Goal: Task Accomplishment & Management: Manage account settings

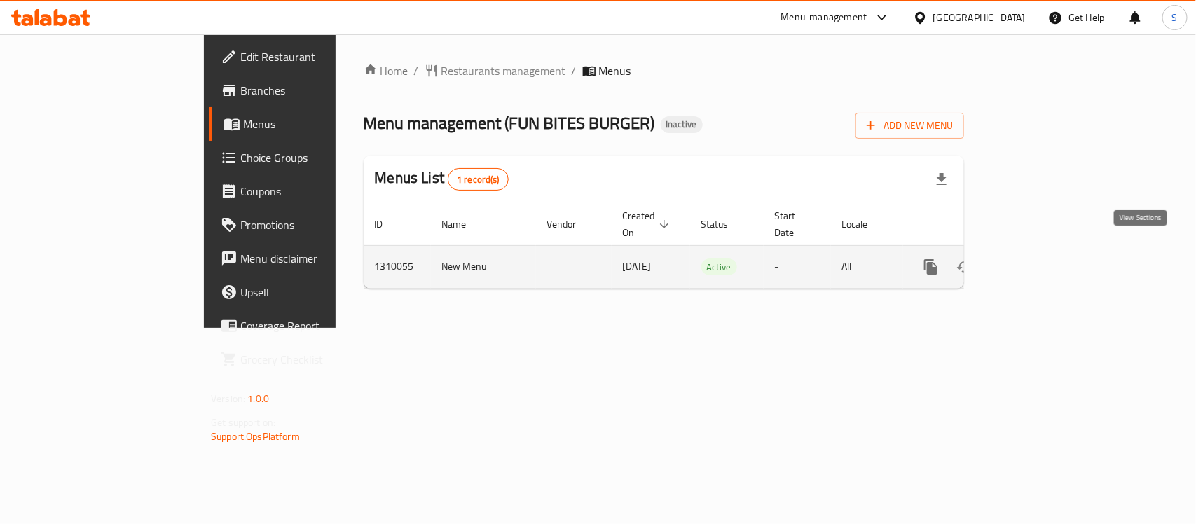
click at [1040, 259] on icon "enhanced table" at bounding box center [1032, 267] width 17 height 17
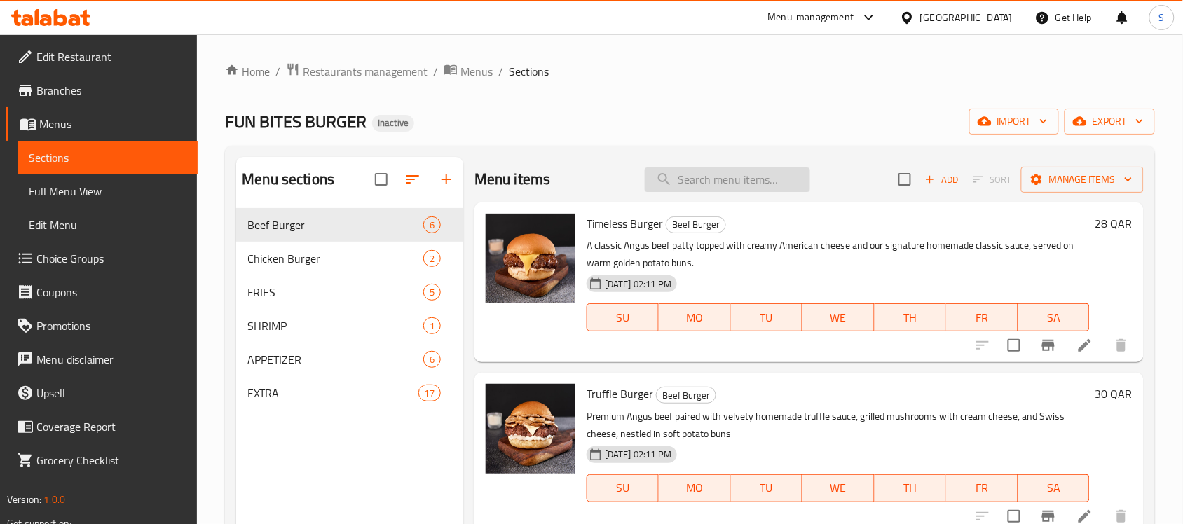
click at [778, 179] on input "search" at bounding box center [727, 179] width 165 height 25
paste input "776559"
type input "776559"
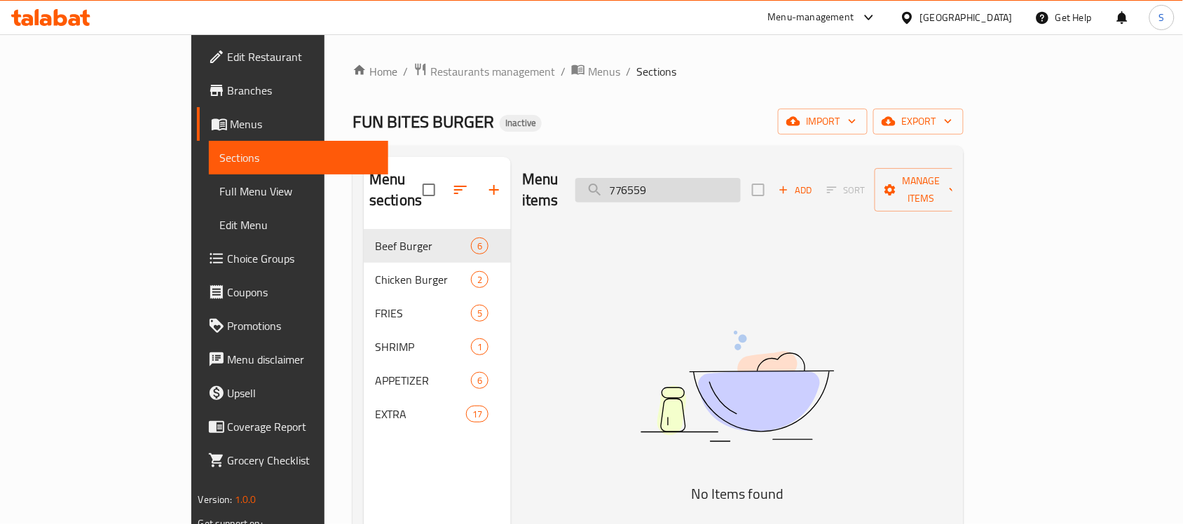
click at [741, 179] on input "776559" at bounding box center [657, 190] width 165 height 25
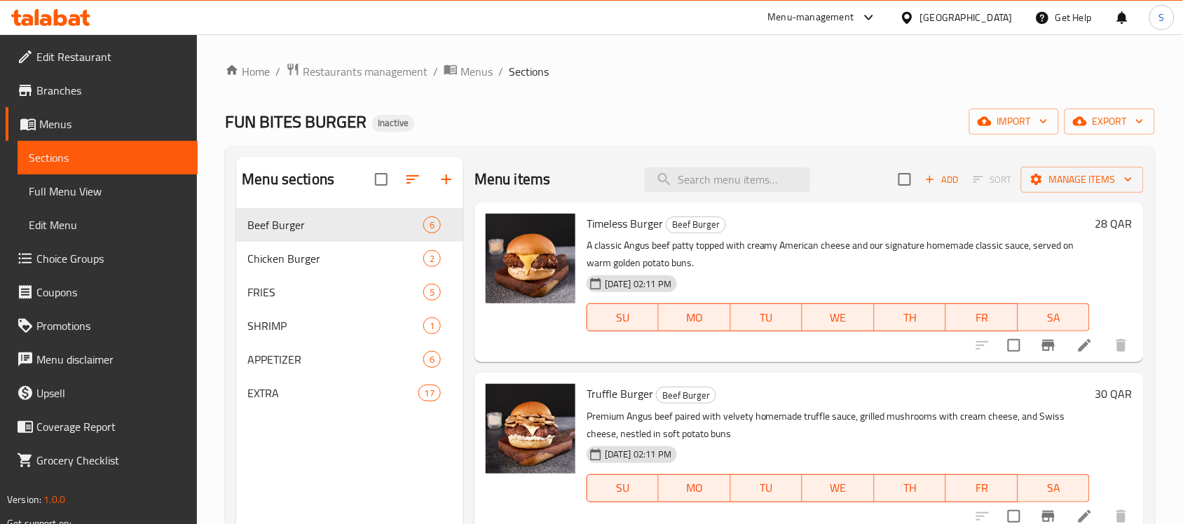
click at [83, 263] on span "Choice Groups" at bounding box center [111, 258] width 150 height 17
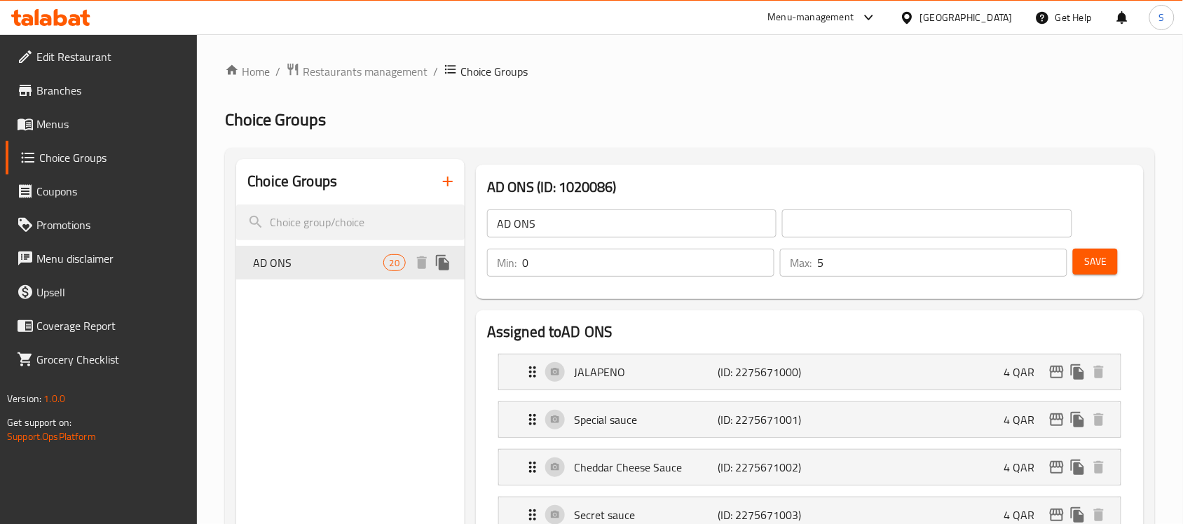
click at [310, 270] on span "AD ONS" at bounding box center [318, 262] width 130 height 17
click at [617, 225] on input "AD ONS" at bounding box center [631, 223] width 289 height 28
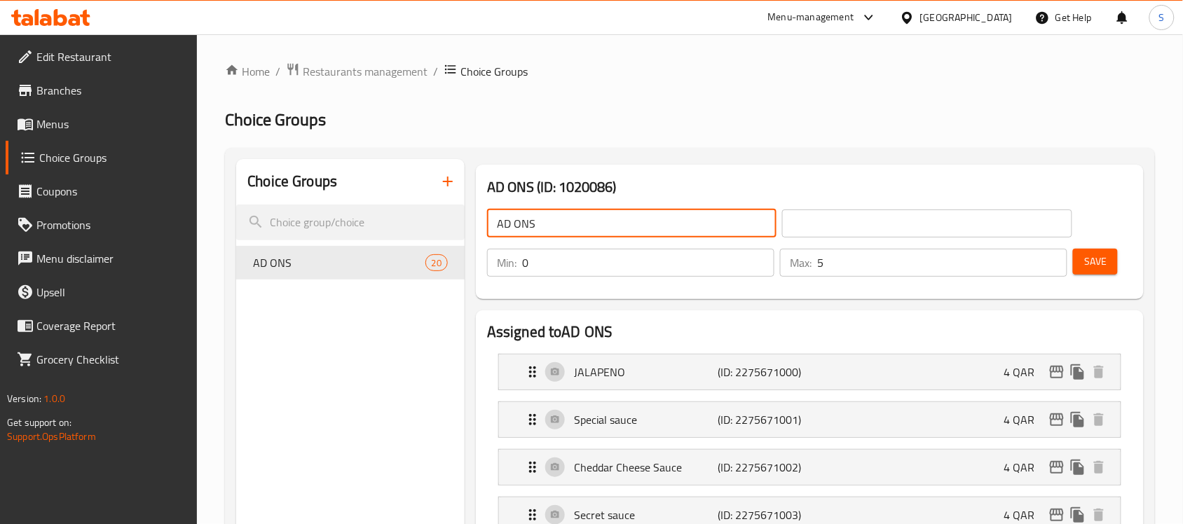
click at [617, 225] on input "AD ONS" at bounding box center [631, 223] width 289 height 28
click at [870, 233] on input "text" at bounding box center [926, 223] width 289 height 28
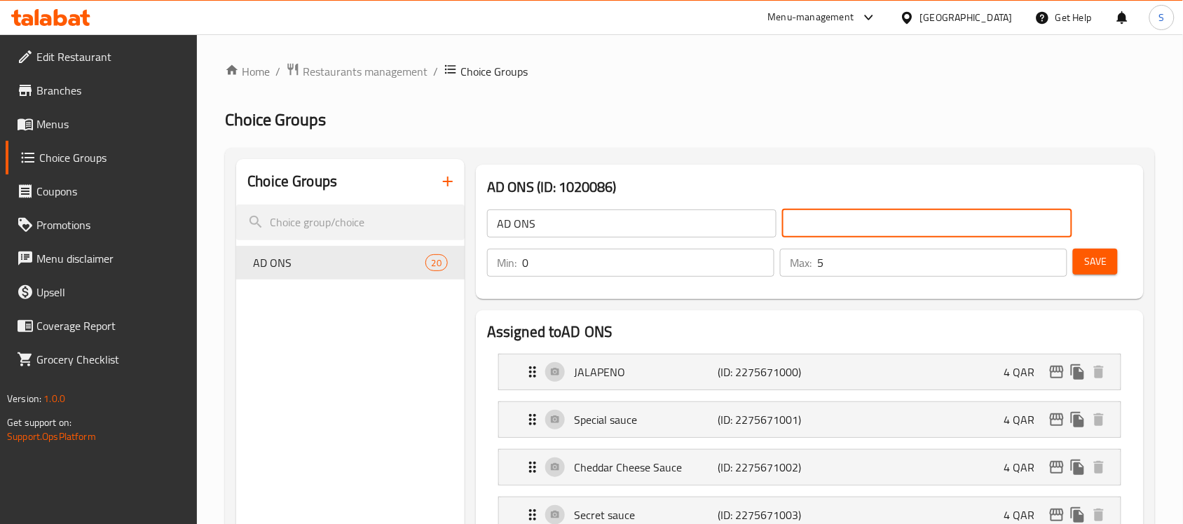
paste input "إضافات"
type input "إضافات:"
click at [652, 225] on input "AD ONS" at bounding box center [631, 223] width 289 height 28
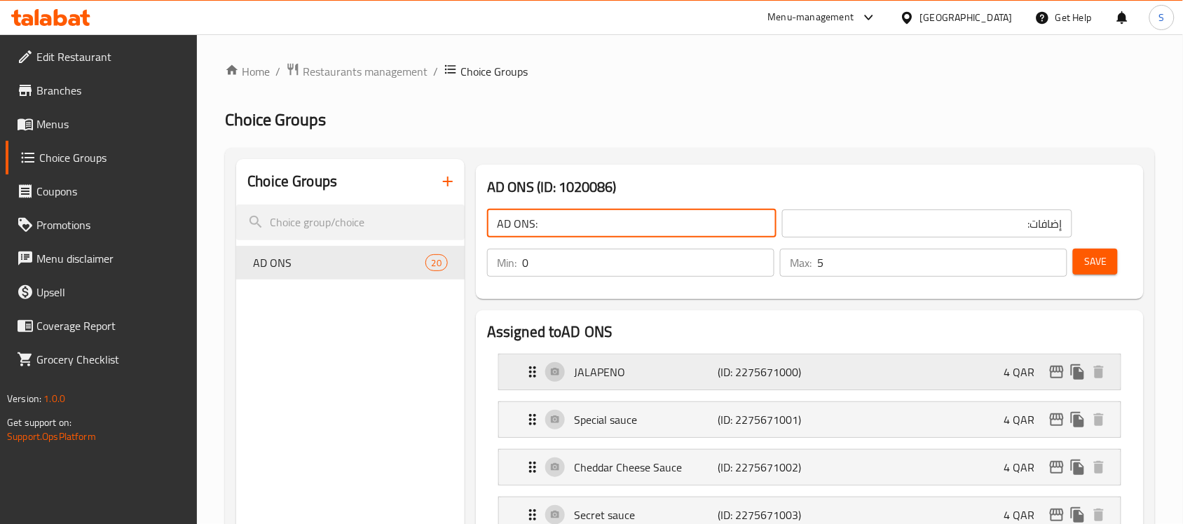
click at [820, 384] on div "JALAPENO (ID: 2275671000) 4 QAR" at bounding box center [813, 372] width 579 height 35
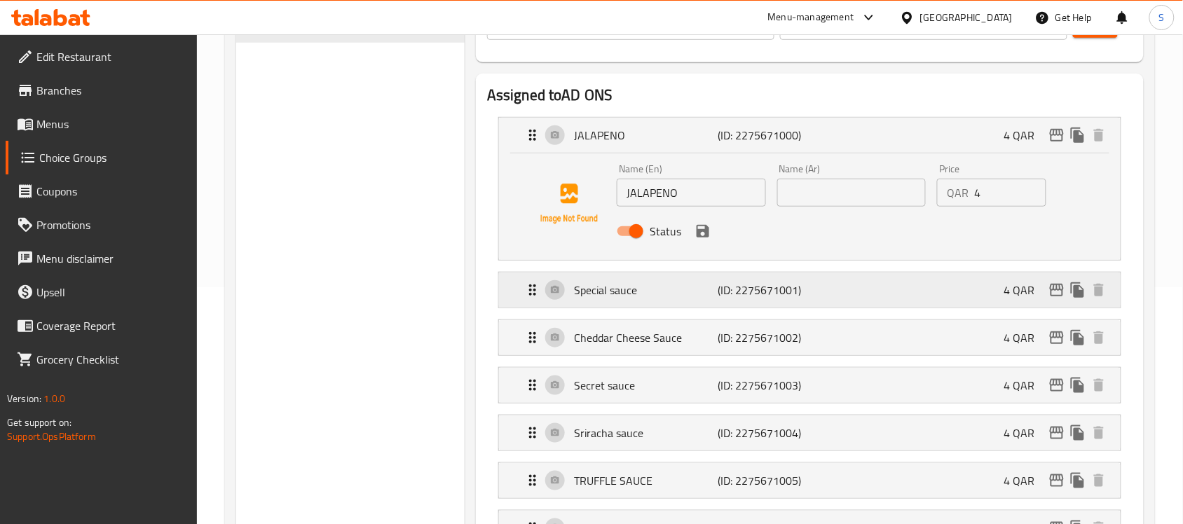
scroll to position [263, 0]
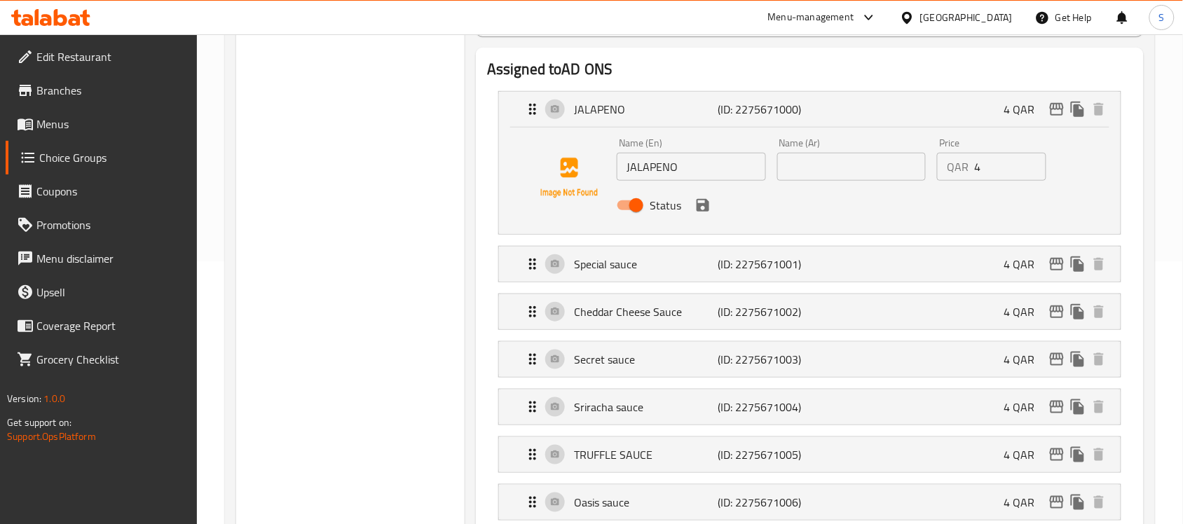
click at [727, 284] on li "Special sauce (ID: 2275671001) 4 QAR Name (En) Special sauce Name (En) Name (Ar…" at bounding box center [809, 264] width 645 height 48
click at [743, 271] on p "(ID: 2275671001)" at bounding box center [765, 264] width 96 height 17
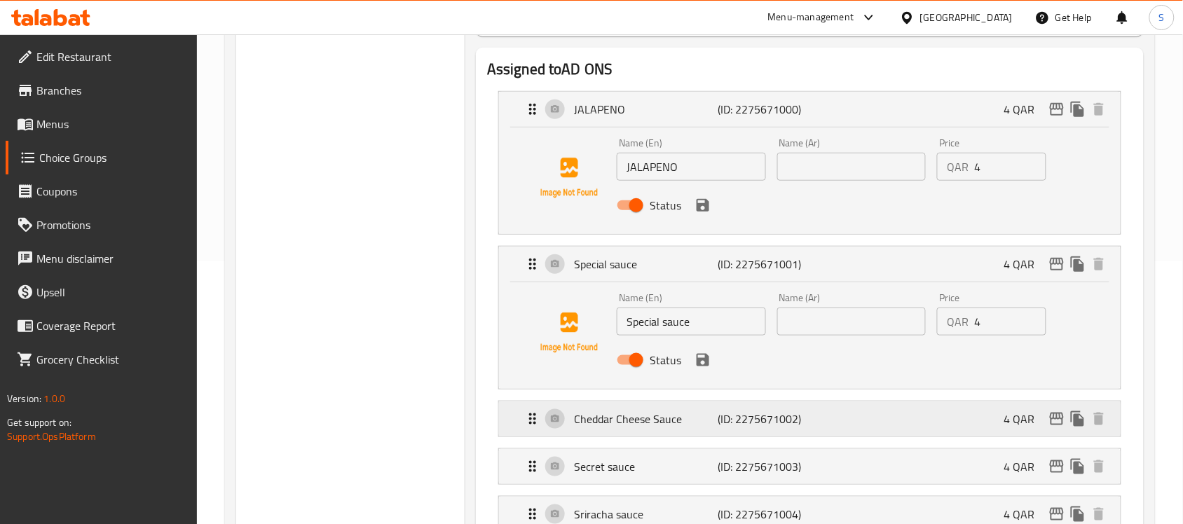
click at [792, 425] on p "(ID: 2275671002)" at bounding box center [765, 419] width 96 height 17
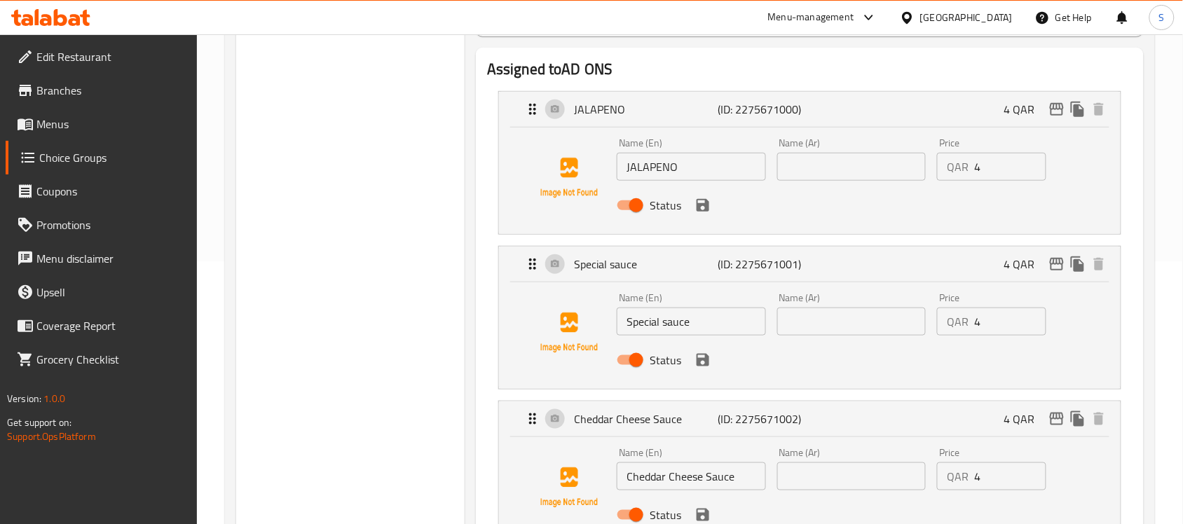
scroll to position [613, 0]
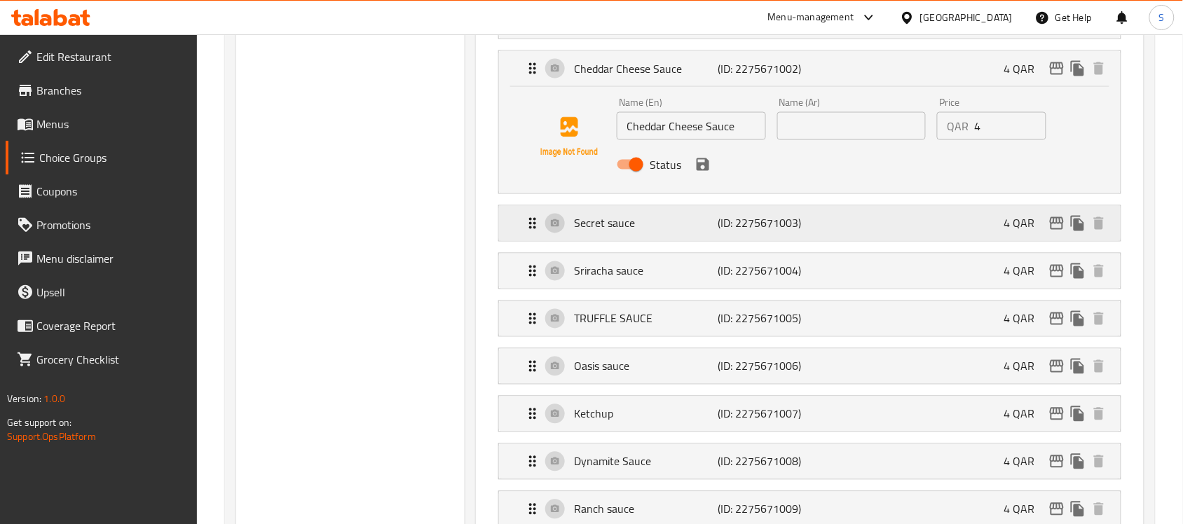
click at [776, 221] on p "(ID: 2275671003)" at bounding box center [765, 223] width 96 height 17
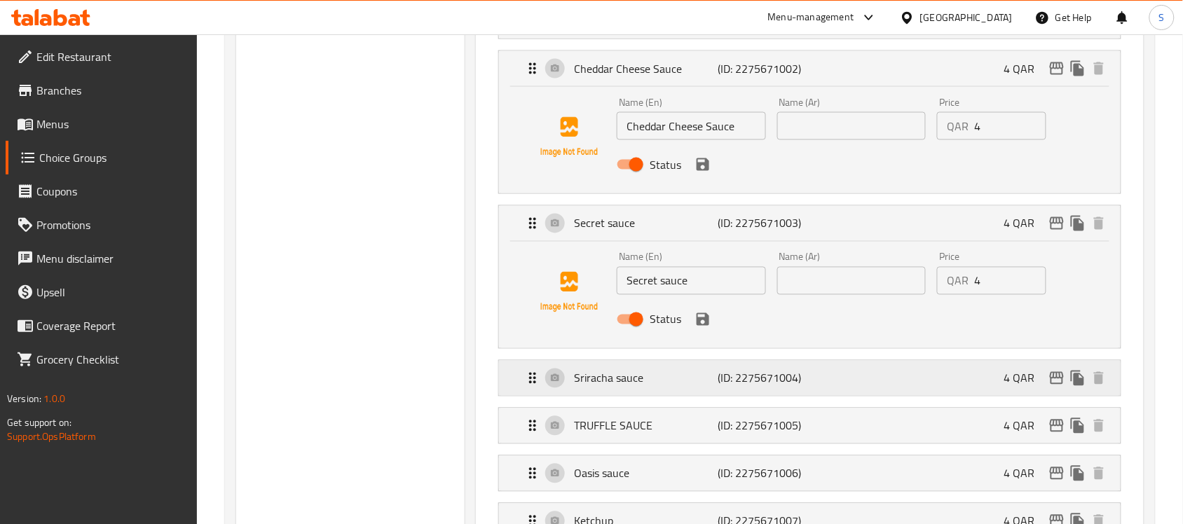
click at [843, 387] on div "Sriracha sauce (ID: 2275671004) 4 QAR" at bounding box center [813, 378] width 579 height 35
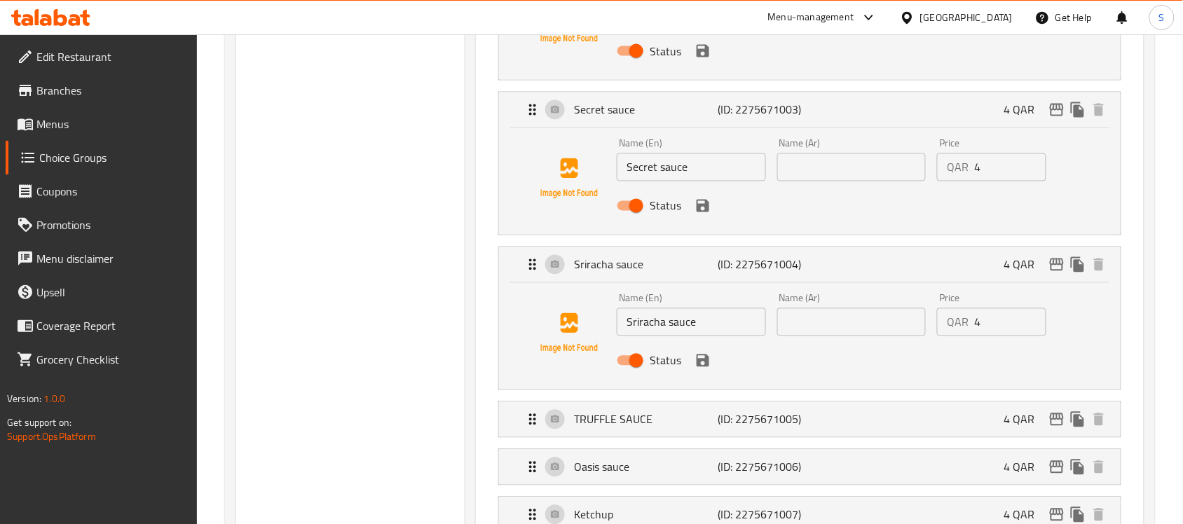
scroll to position [876, 0]
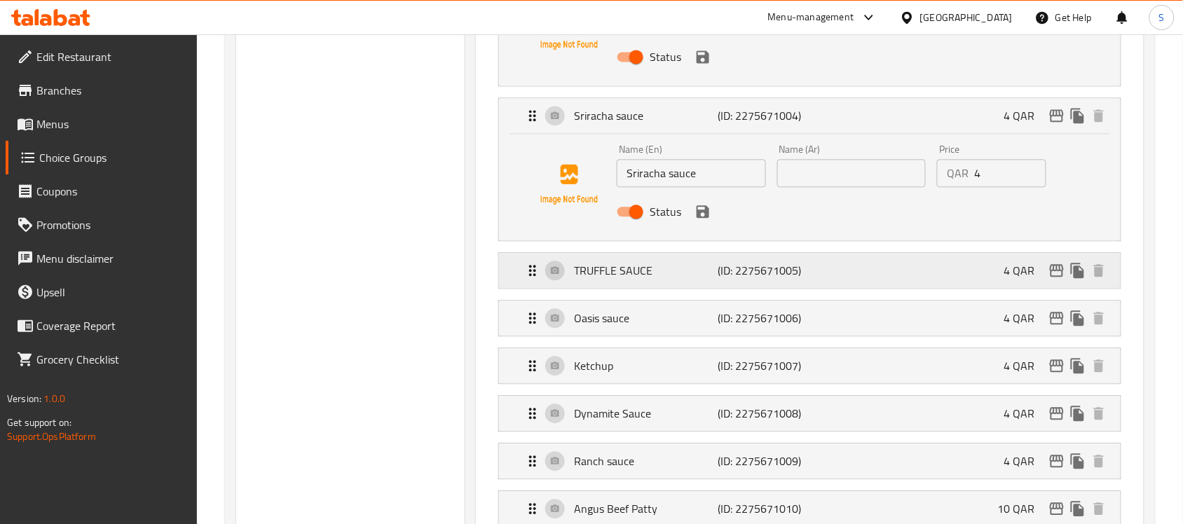
click at [834, 278] on div "TRUFFLE SAUCE (ID: 2275671005) 4 QAR" at bounding box center [813, 270] width 579 height 35
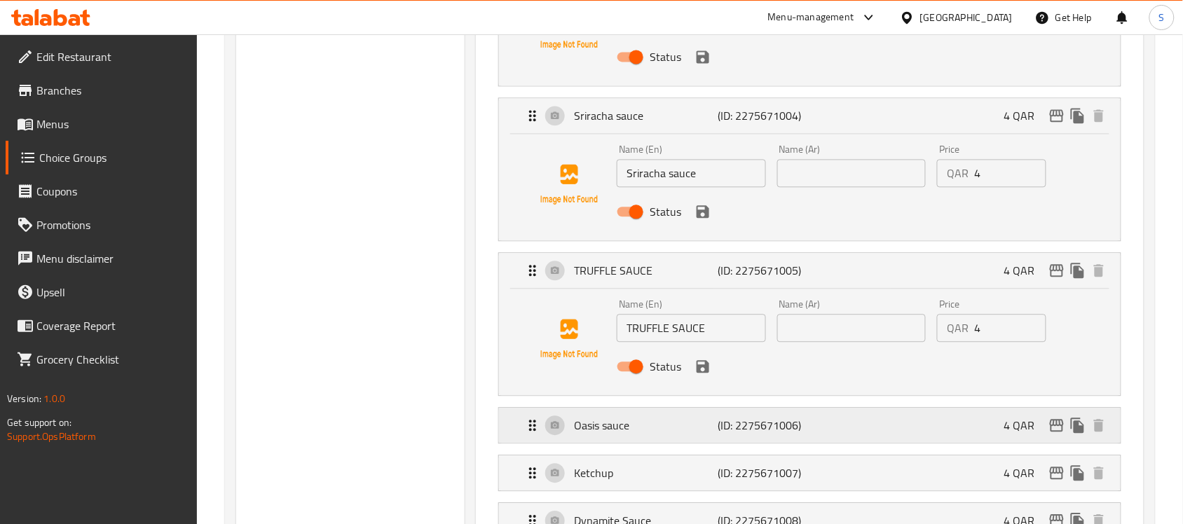
click at [834, 433] on div "Oasis sauce (ID: 2275671006) 4 QAR" at bounding box center [813, 425] width 579 height 35
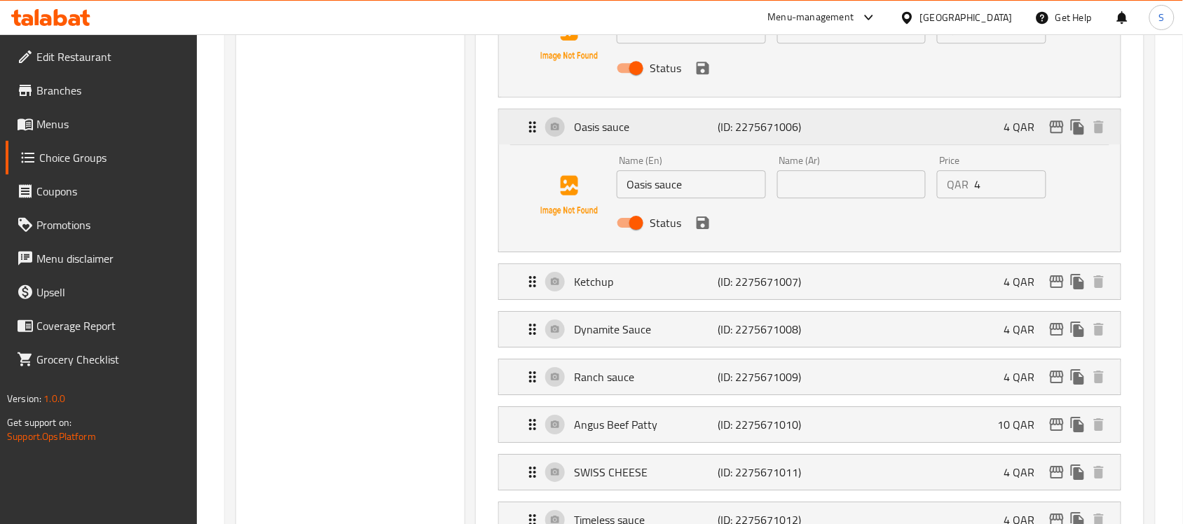
scroll to position [1226, 0]
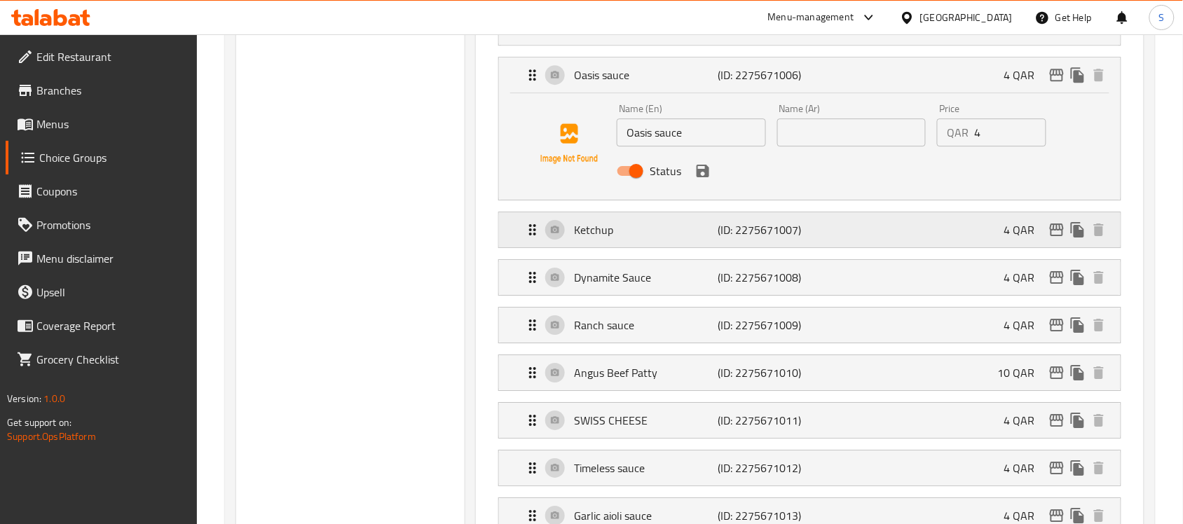
click at [818, 221] on div "Ketchup (ID: 2275671007) 4 QAR" at bounding box center [813, 229] width 579 height 35
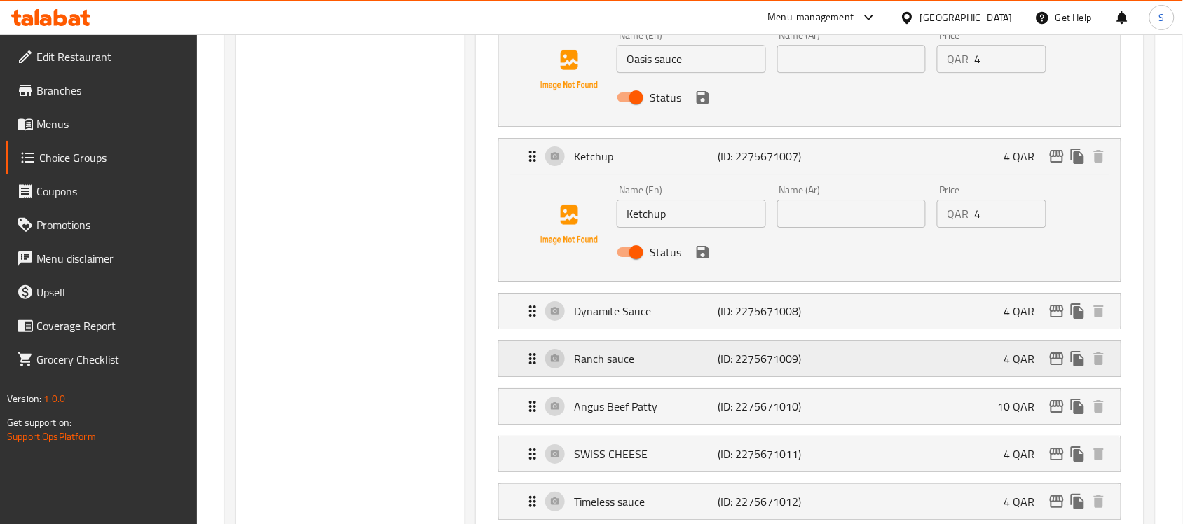
scroll to position [1401, 0]
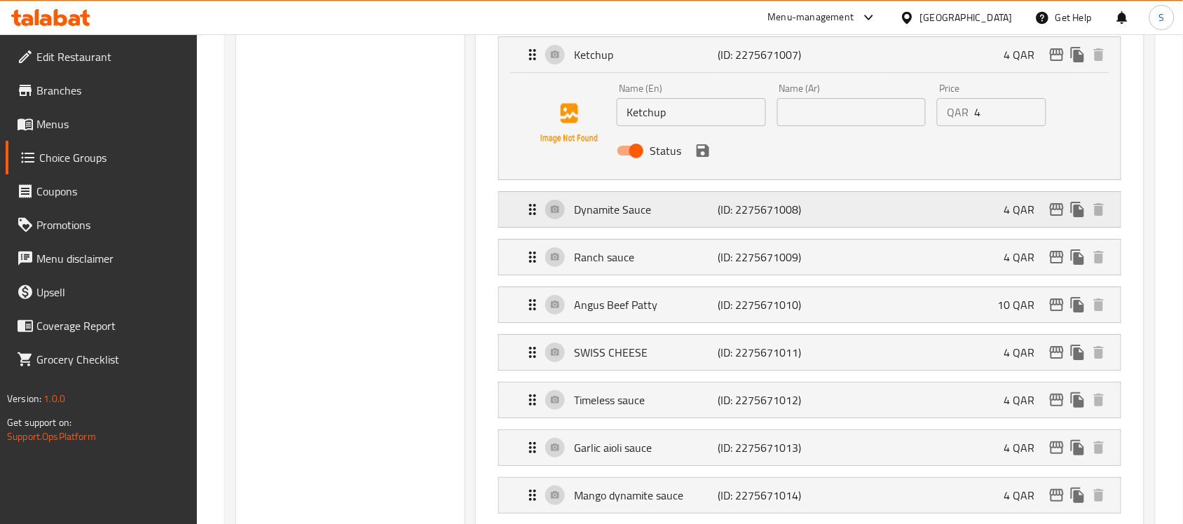
click at [822, 205] on div "Dynamite Sauce (ID: 2275671008) 4 QAR" at bounding box center [813, 209] width 579 height 35
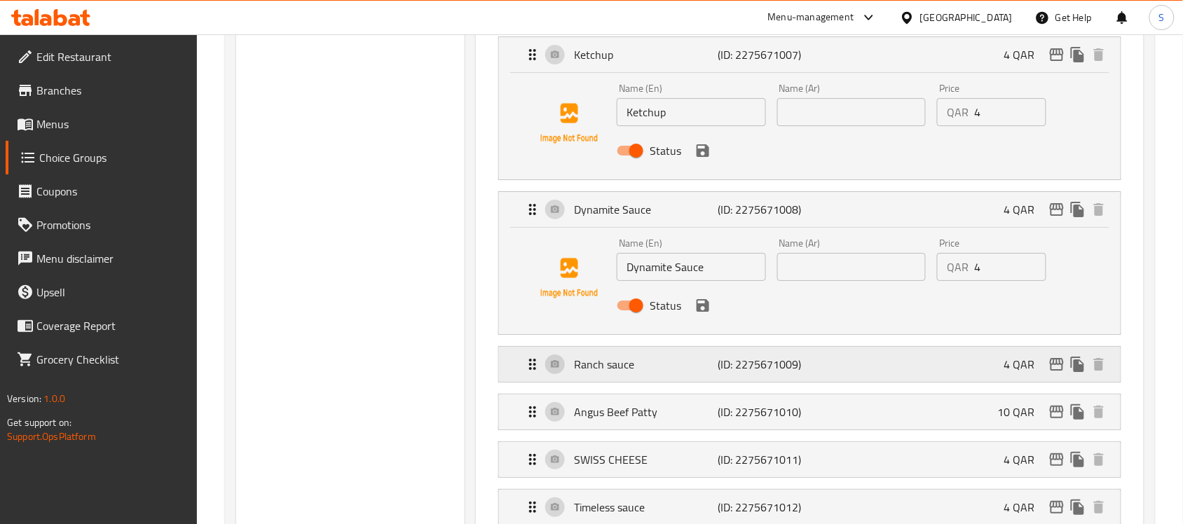
click at [841, 355] on div "Ranch sauce (ID: 2275671009) 4 QAR" at bounding box center [813, 364] width 579 height 35
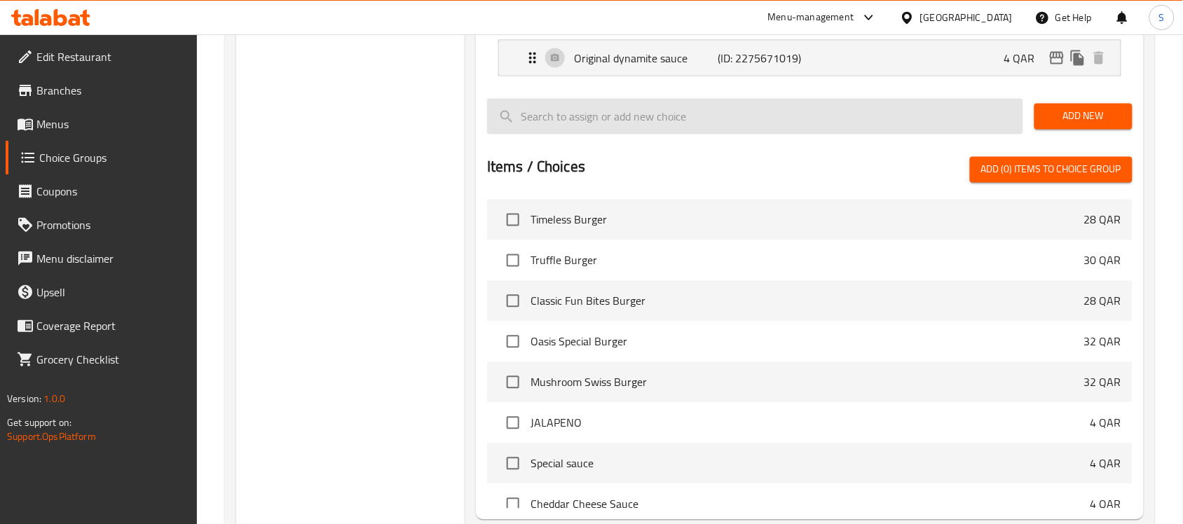
scroll to position [2085, 0]
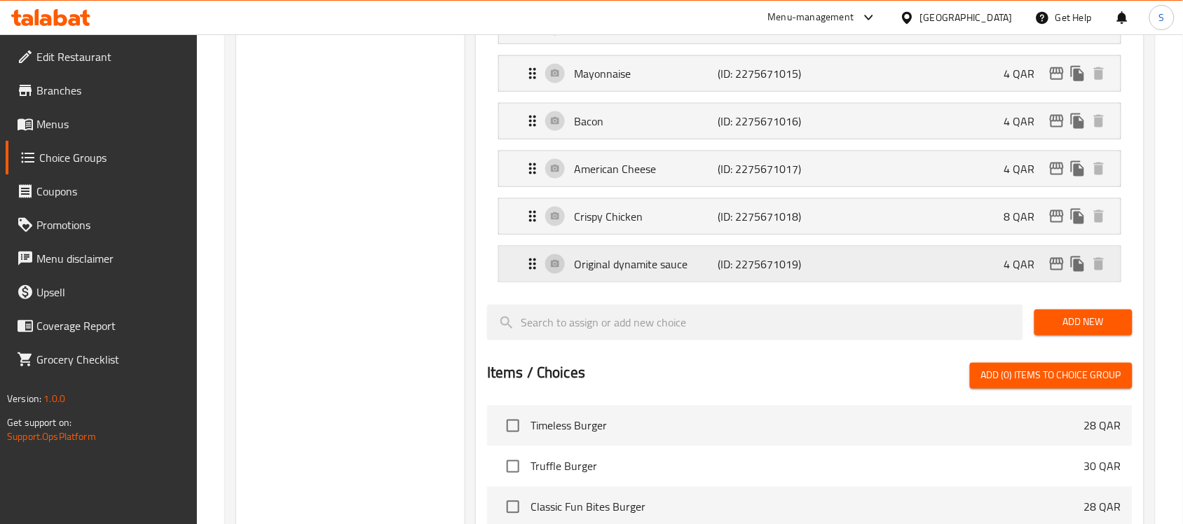
click at [806, 270] on p "(ID: 2275671019)" at bounding box center [765, 264] width 96 height 17
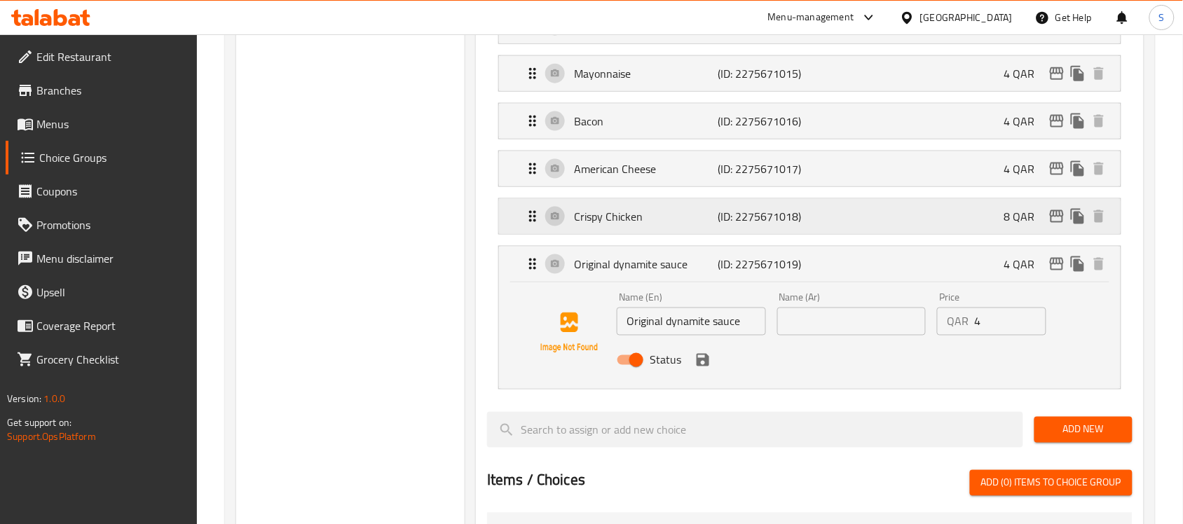
click at [876, 232] on div "Crispy Chicken (ID: 2275671018) 8 QAR" at bounding box center [813, 216] width 579 height 35
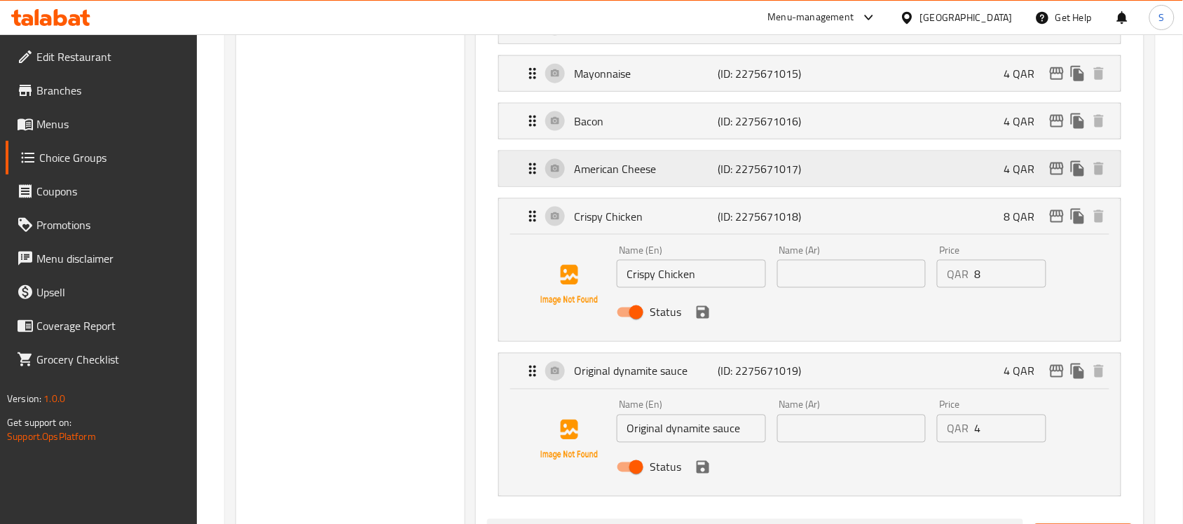
click at [879, 186] on div "American Cheese (ID: 2275671017) 4 QAR" at bounding box center [813, 168] width 579 height 35
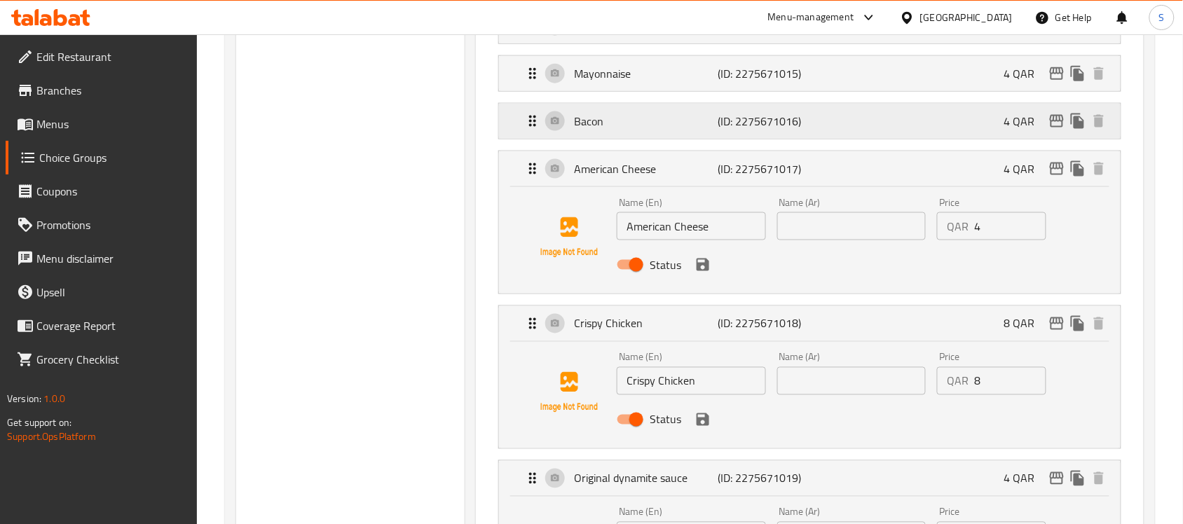
click at [876, 139] on div "Bacon (ID: 2275671016) 4 QAR" at bounding box center [813, 121] width 579 height 35
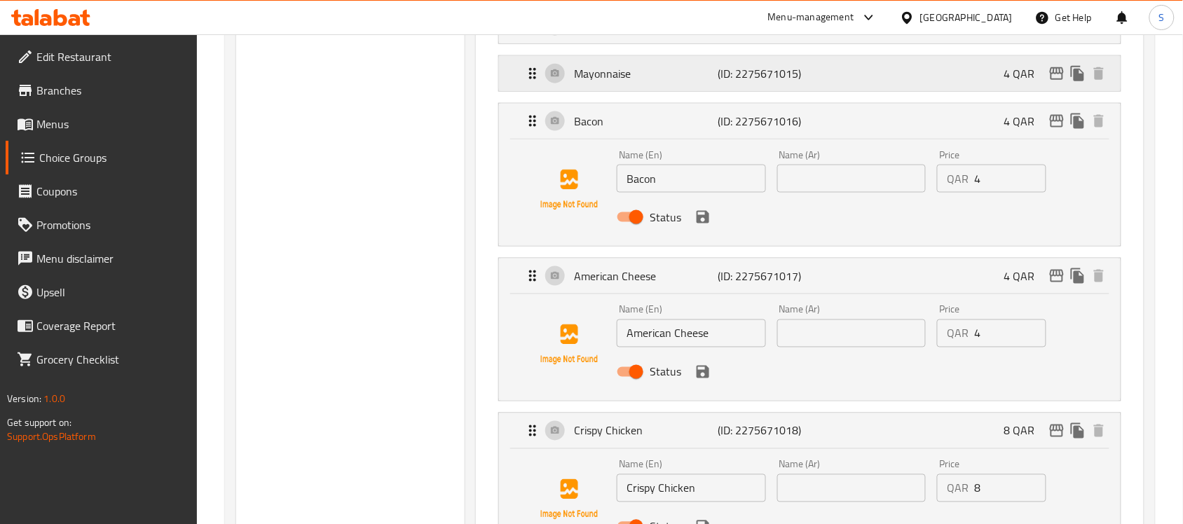
click at [873, 88] on div "Mayonnaise (ID: 2275671015) 4 QAR" at bounding box center [813, 73] width 579 height 35
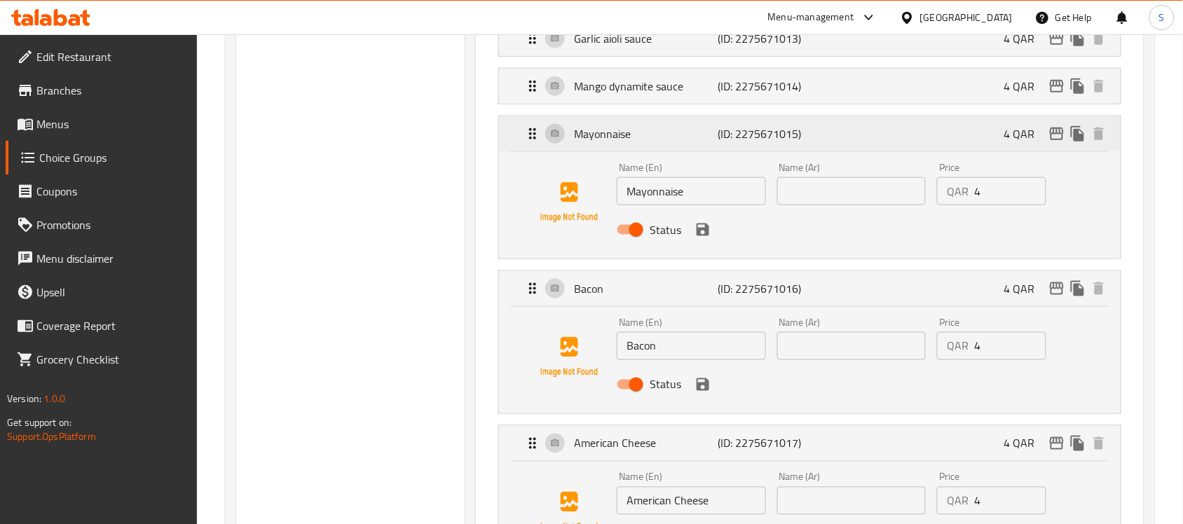
scroll to position [1822, 0]
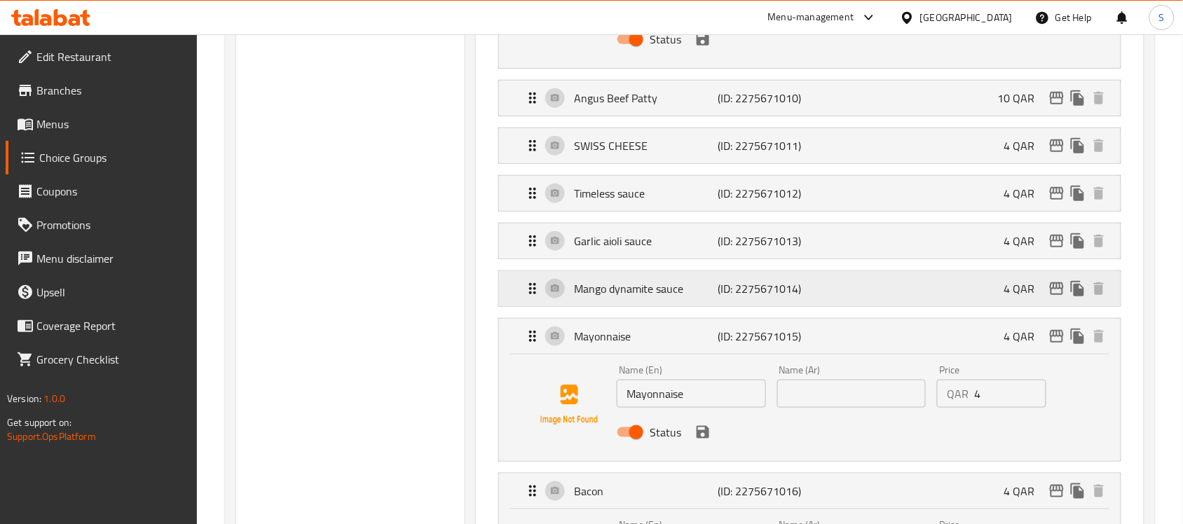
click at [827, 292] on div "Mango dynamite sauce (ID: 2275671014) 4 QAR" at bounding box center [813, 288] width 579 height 35
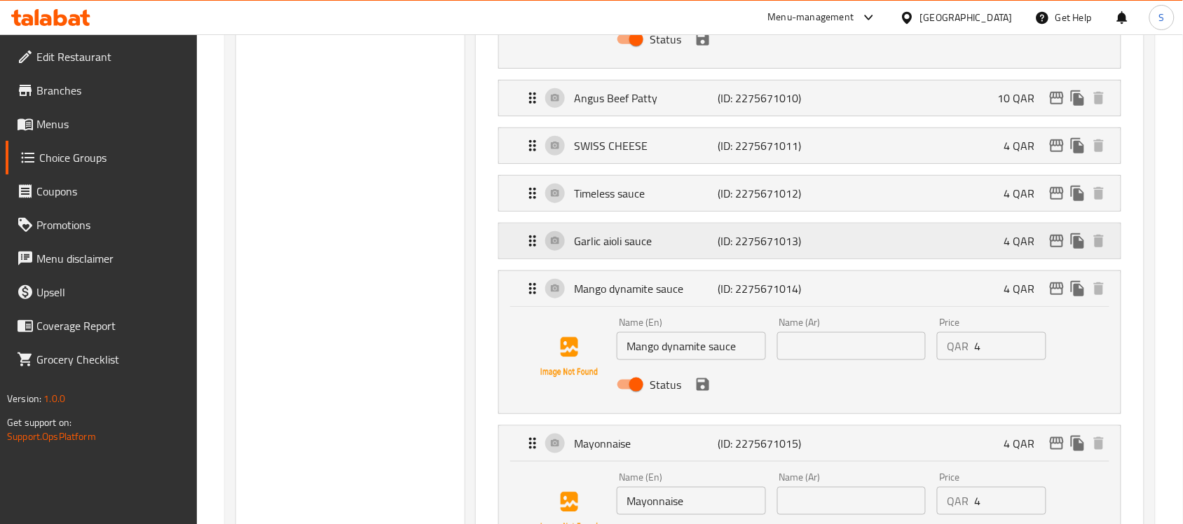
click at [862, 238] on div "Garlic aioli sauce (ID: 2275671013) 4 QAR" at bounding box center [813, 241] width 579 height 35
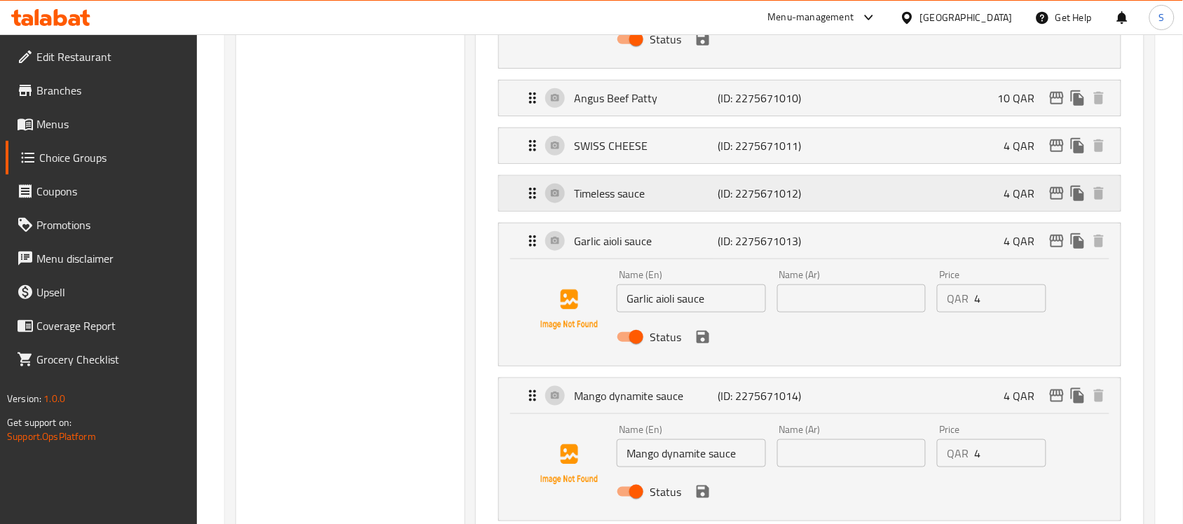
click at [867, 200] on div "Timeless sauce (ID: 2275671012) 4 QAR" at bounding box center [813, 193] width 579 height 35
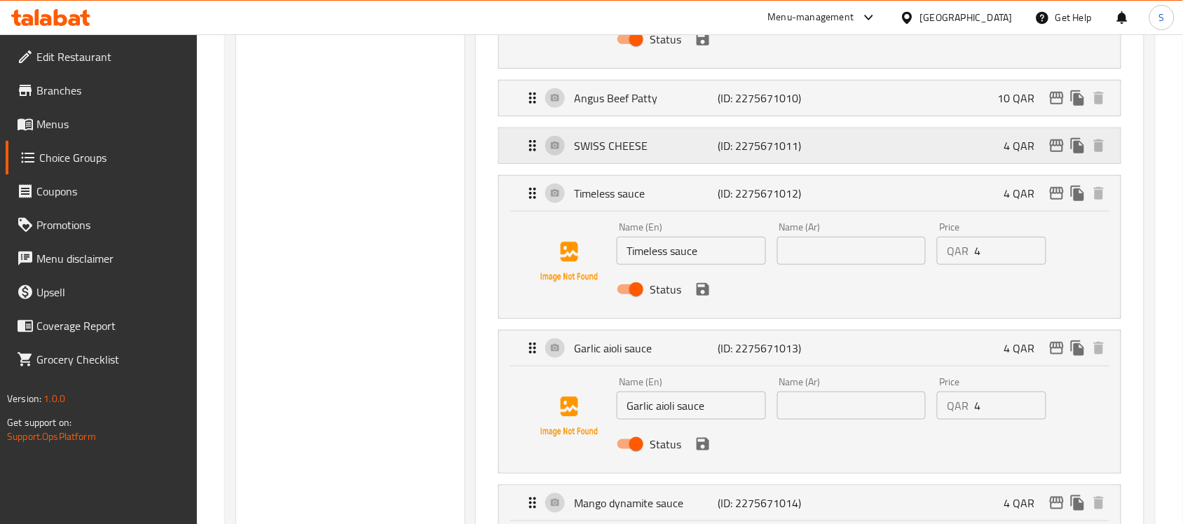
click at [874, 144] on div "SWISS CHEESE (ID: 2275671011) 4 QAR" at bounding box center [813, 145] width 579 height 35
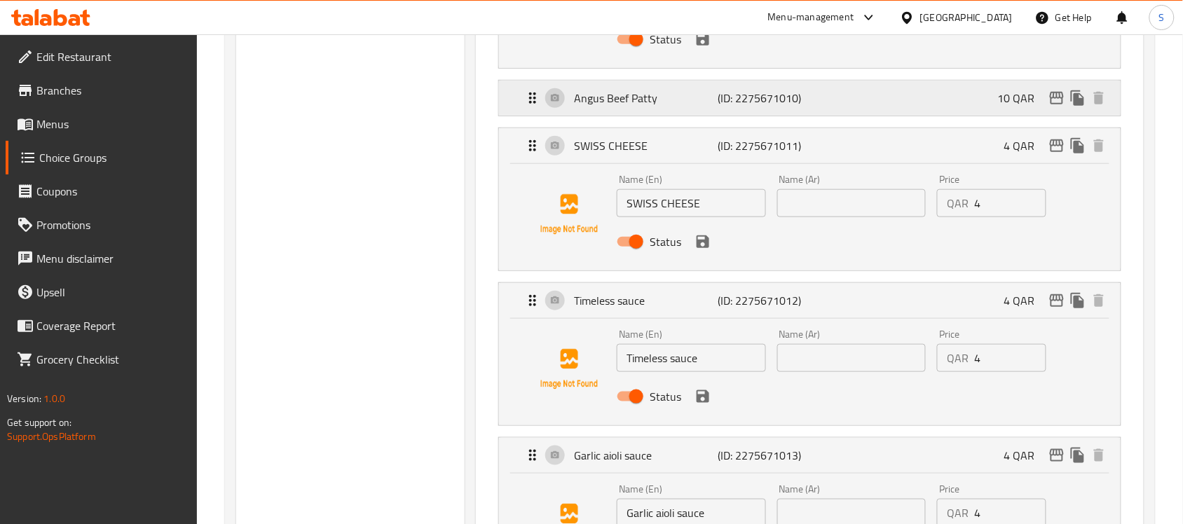
click at [874, 109] on div "[PERSON_NAME] (ID: 2275671010) 10 QAR" at bounding box center [813, 98] width 579 height 35
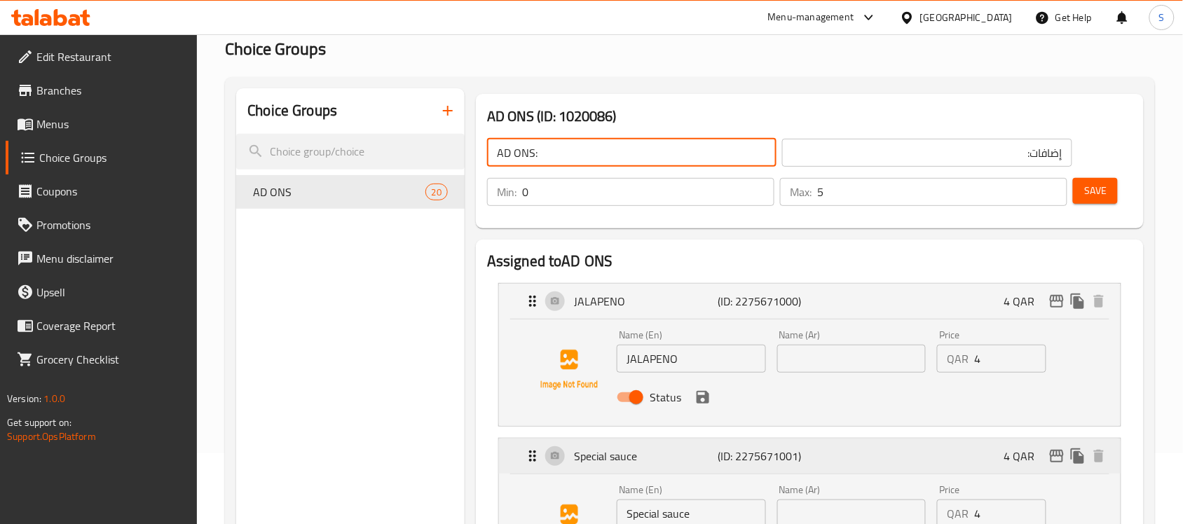
scroll to position [0, 0]
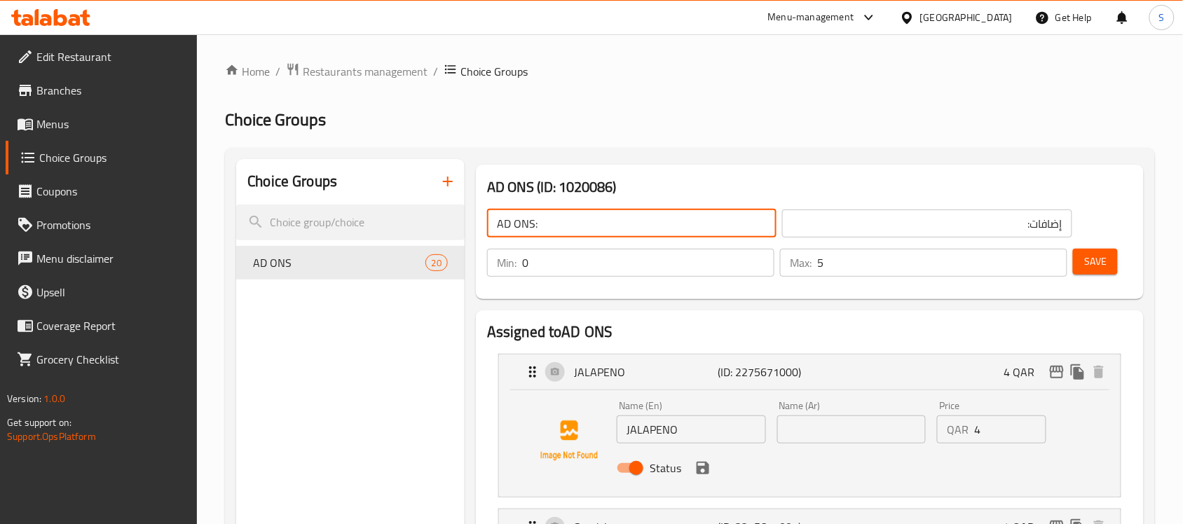
type input "AD ONS:"
click at [695, 425] on input "JALAPENO" at bounding box center [691, 429] width 149 height 28
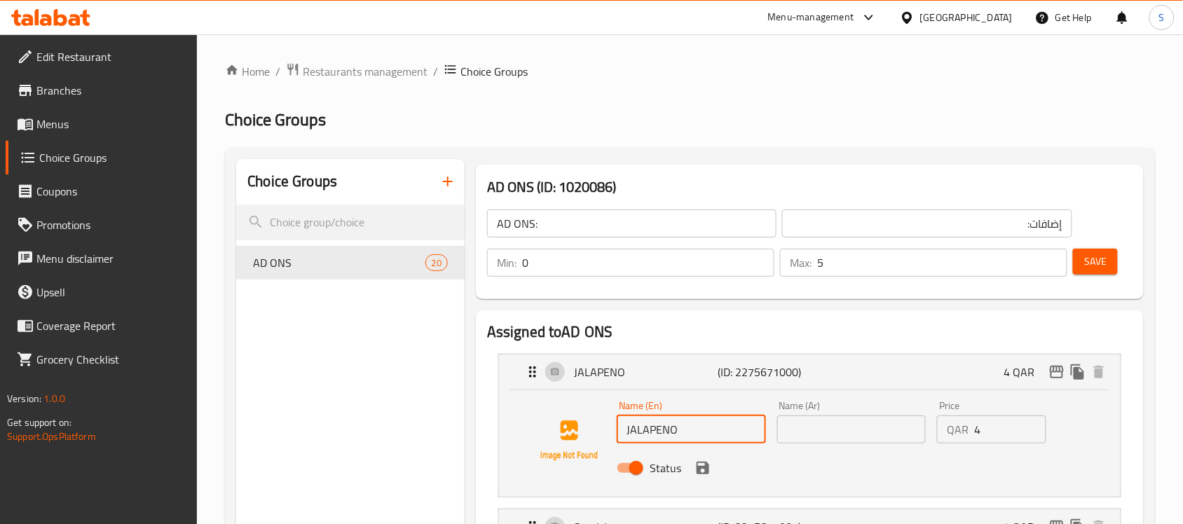
click at [695, 425] on input "JALAPENO" at bounding box center [691, 429] width 149 height 28
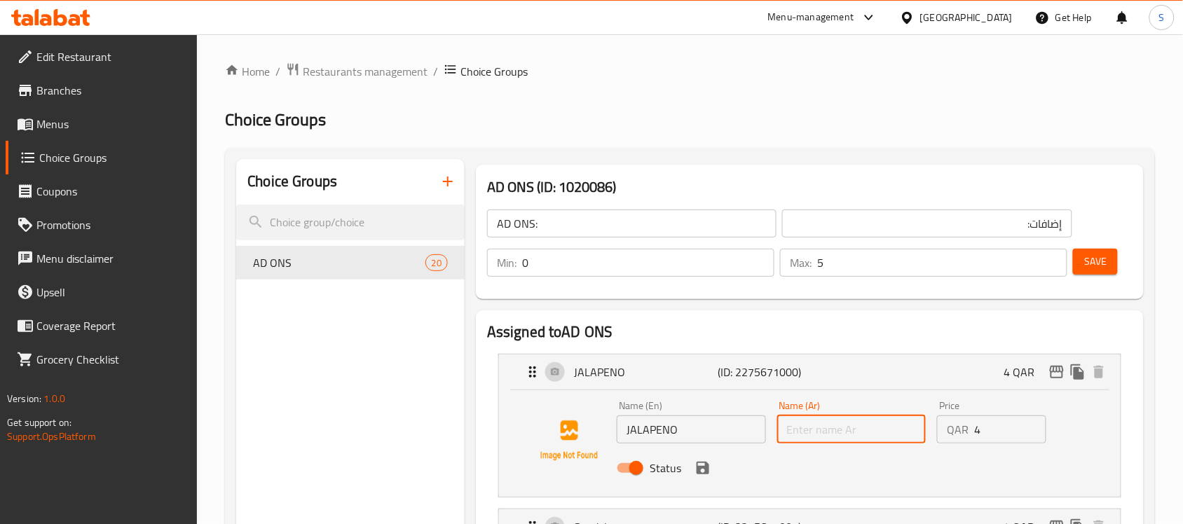
click at [855, 433] on input "text" at bounding box center [851, 429] width 149 height 28
paste input "جالابينو"
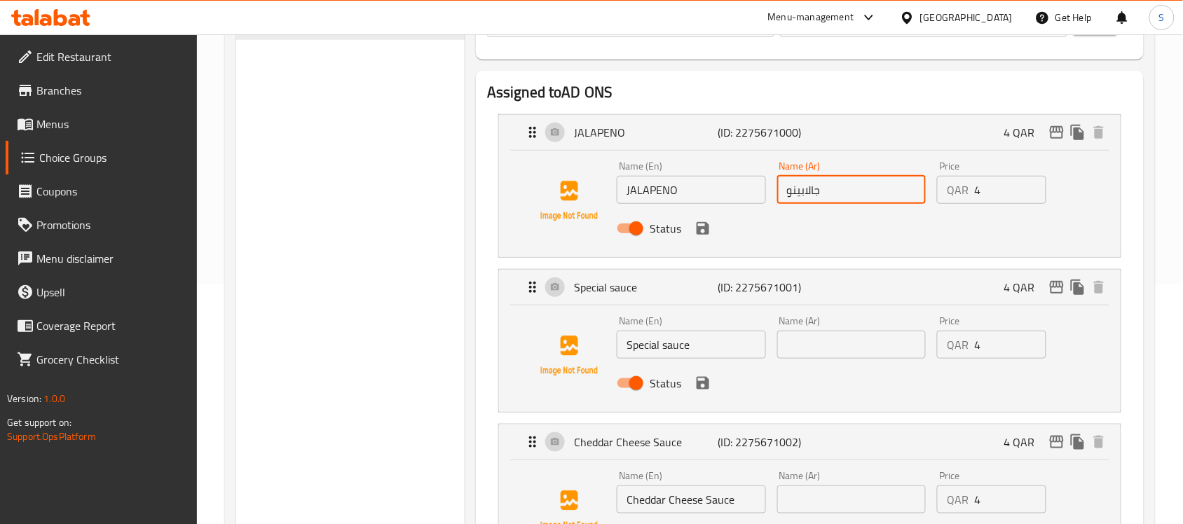
scroll to position [350, 0]
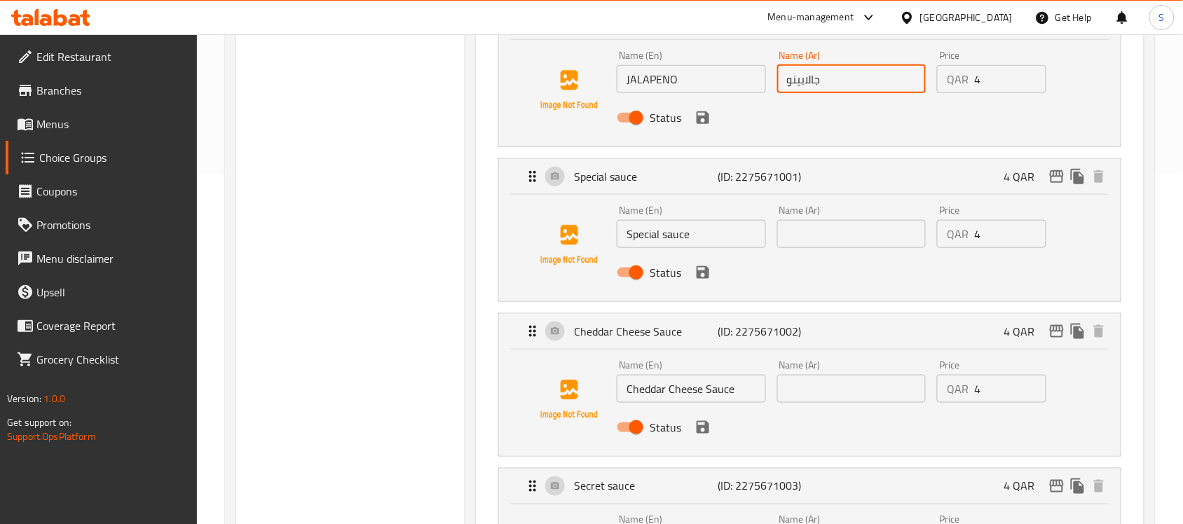
type input "جالابينو"
click at [678, 238] on input "Special sauce" at bounding box center [691, 234] width 149 height 28
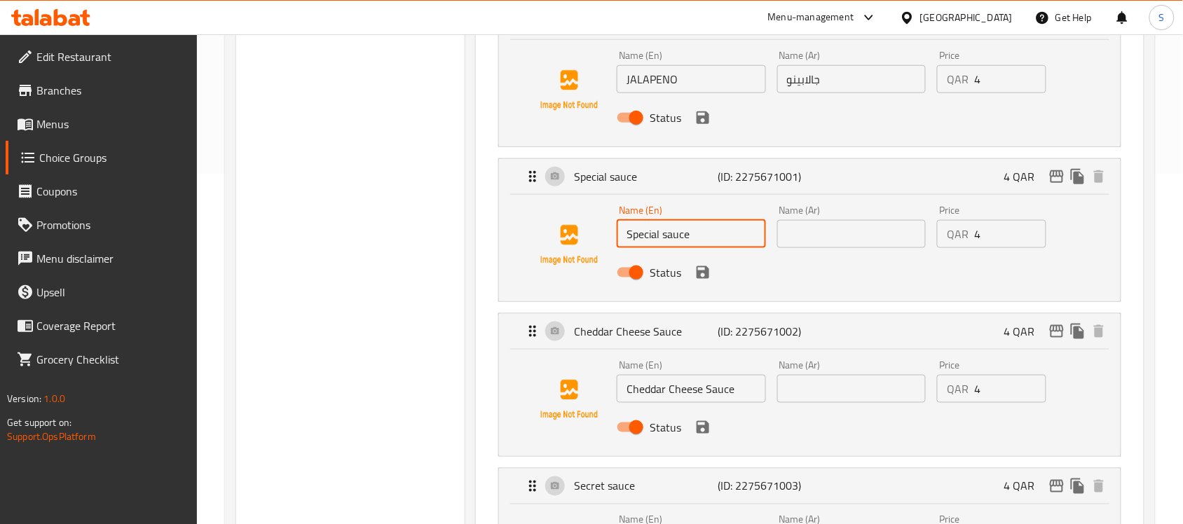
click at [678, 238] on input "Special sauce" at bounding box center [691, 234] width 149 height 28
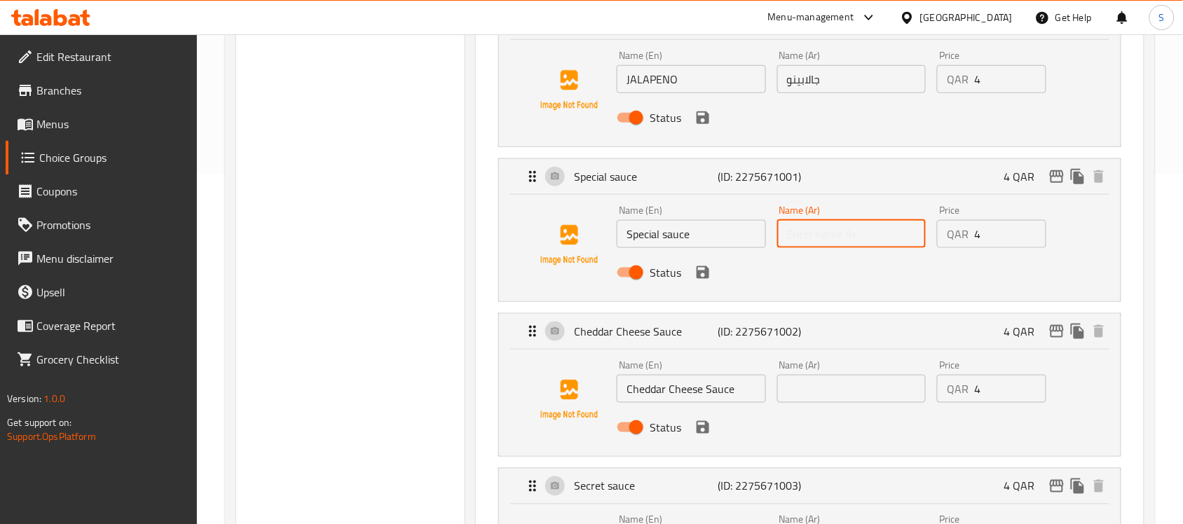
click at [811, 244] on input "text" at bounding box center [851, 234] width 149 height 28
paste input "صلصة خاصة"
type input "صلصة خاصة"
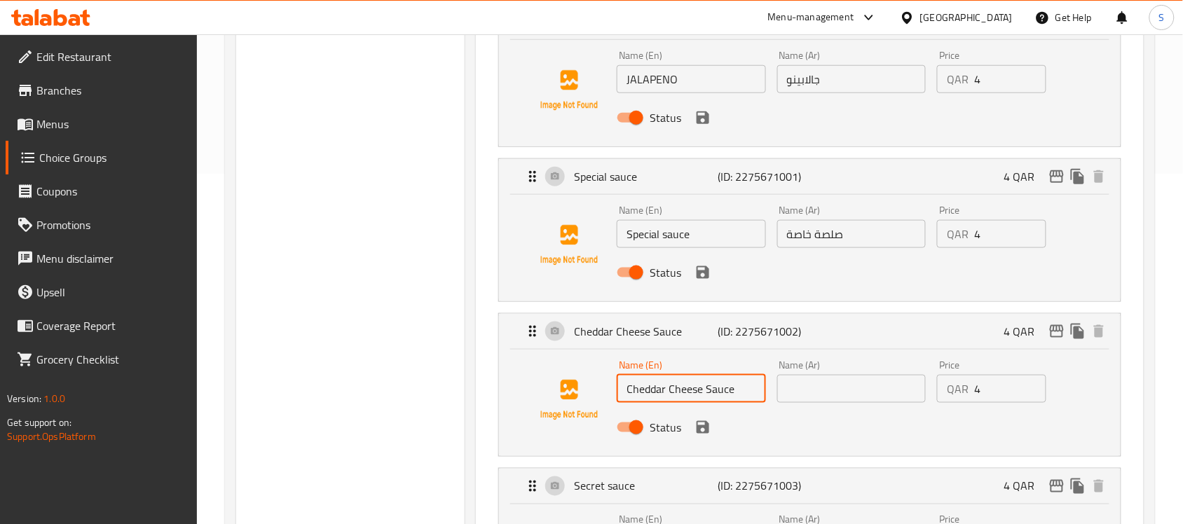
click at [685, 399] on input "Cheddar Cheese Sauce" at bounding box center [691, 389] width 149 height 28
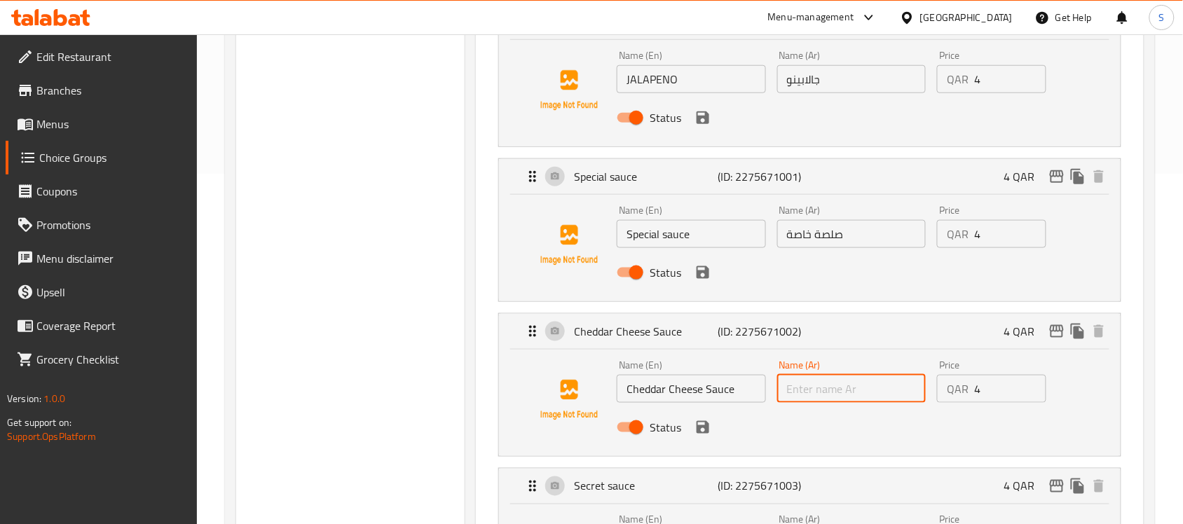
click at [827, 387] on input "text" at bounding box center [851, 389] width 149 height 28
paste input "Cheddar Cheese Sauce"
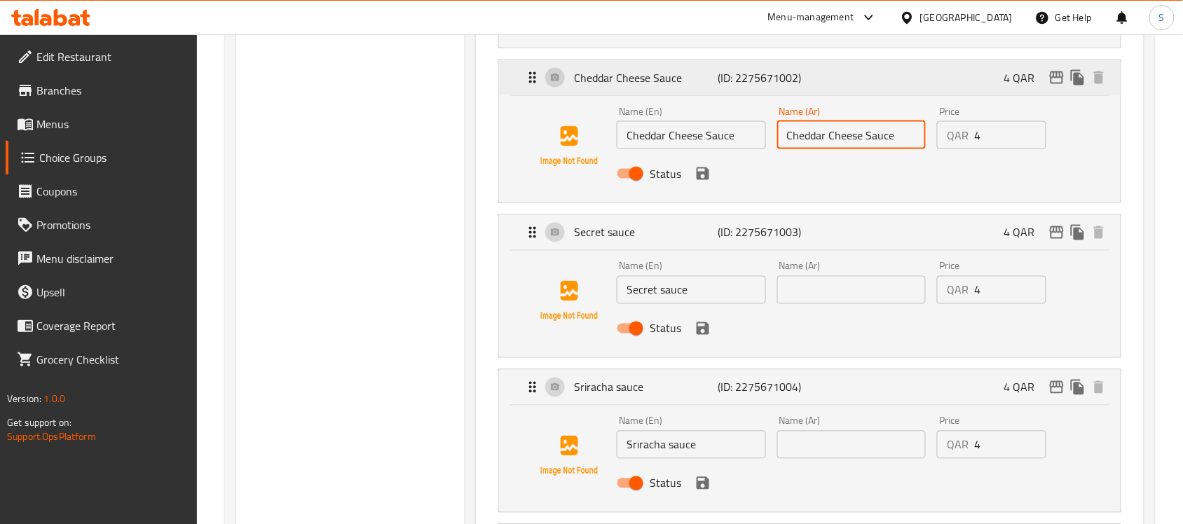
scroll to position [613, 0]
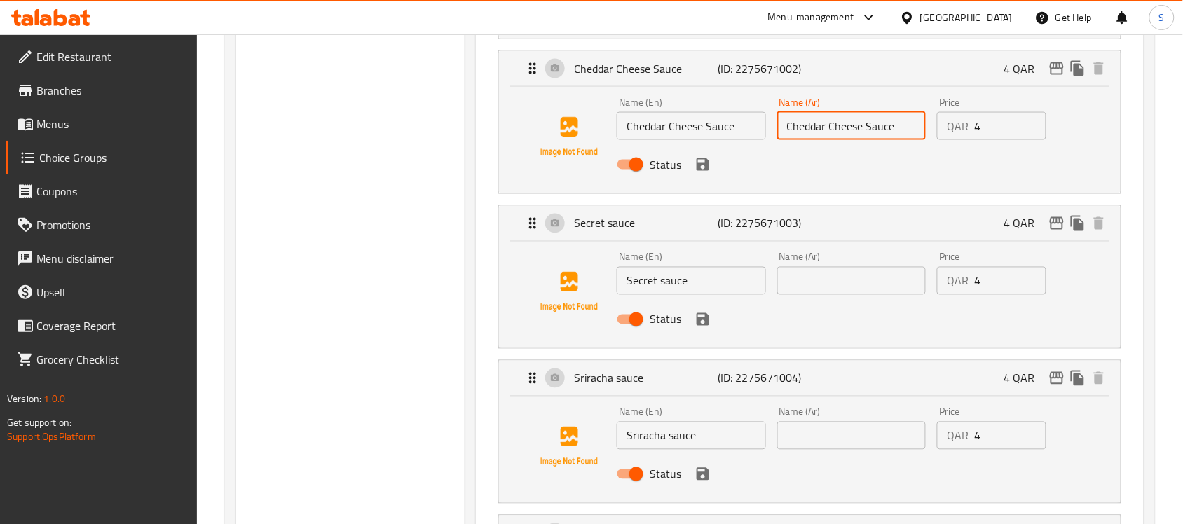
type input "Cheddar Cheese Sauce"
click at [701, 291] on input "Secret sauce" at bounding box center [691, 281] width 149 height 28
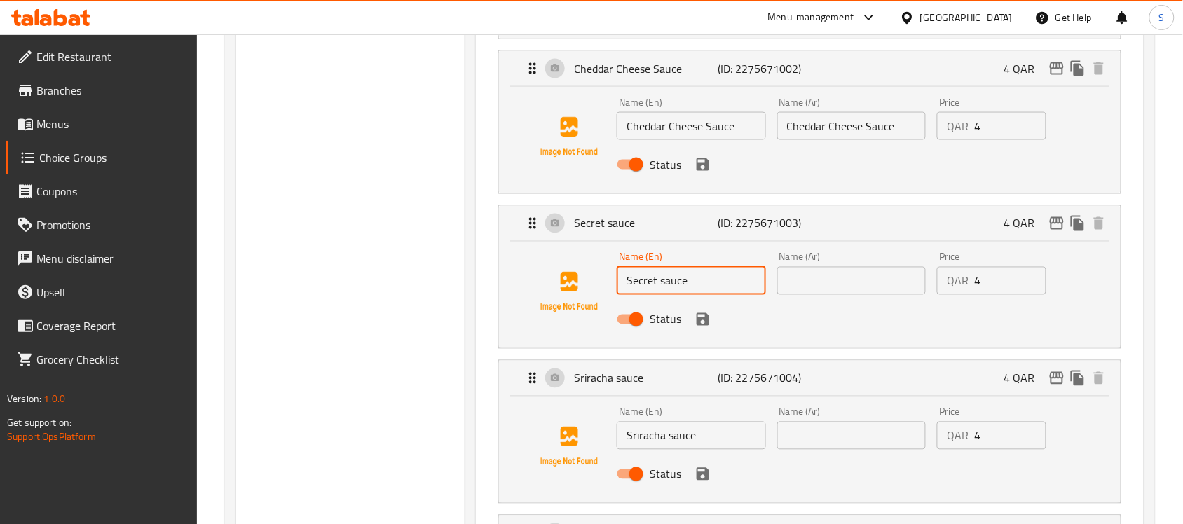
click at [701, 291] on input "Secret sauce" at bounding box center [691, 281] width 149 height 28
click at [815, 292] on input "text" at bounding box center [851, 281] width 149 height 28
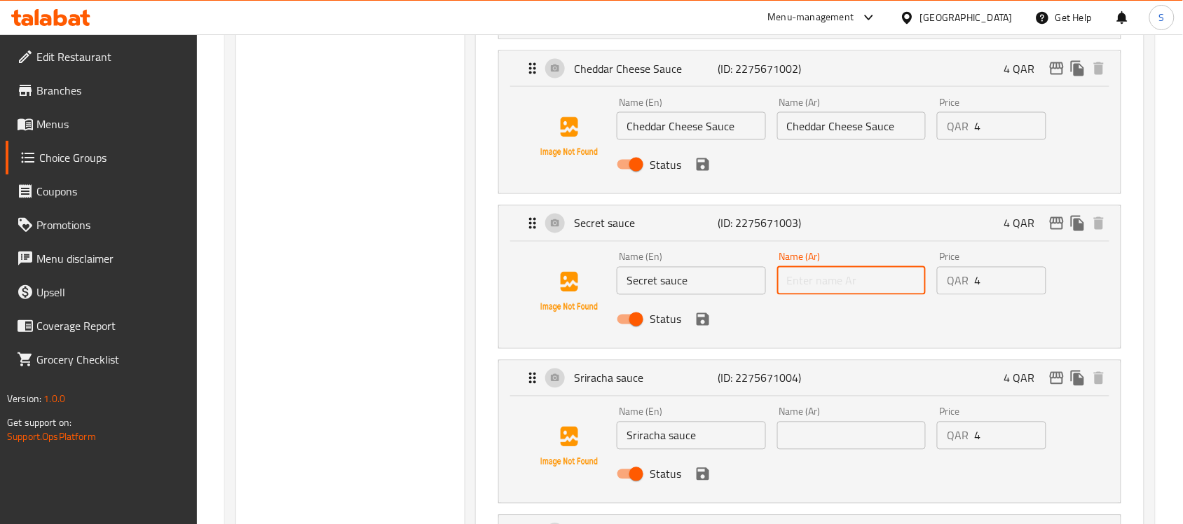
paste input "الصلصة السرية"
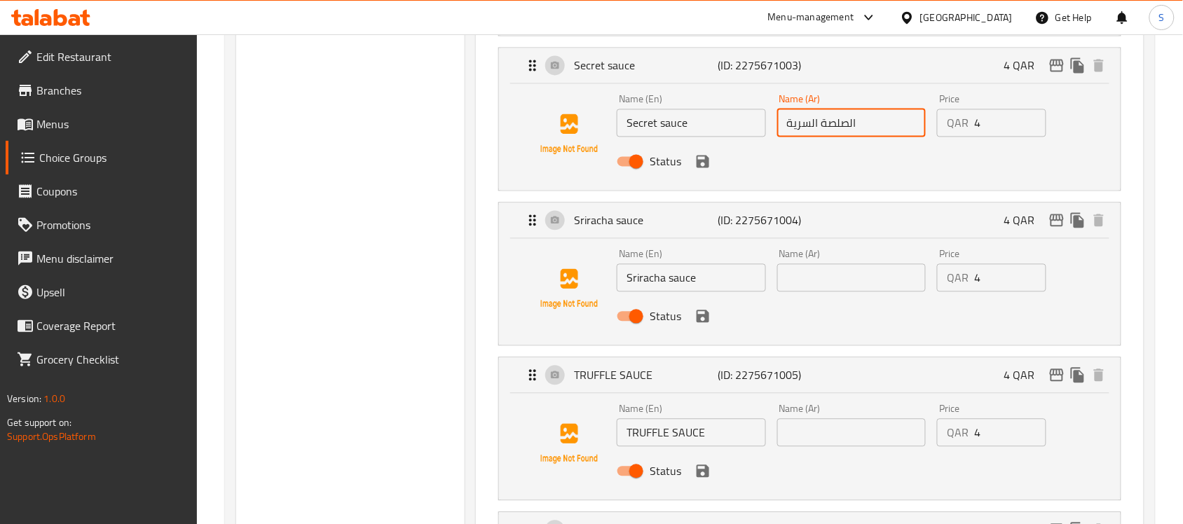
scroll to position [788, 0]
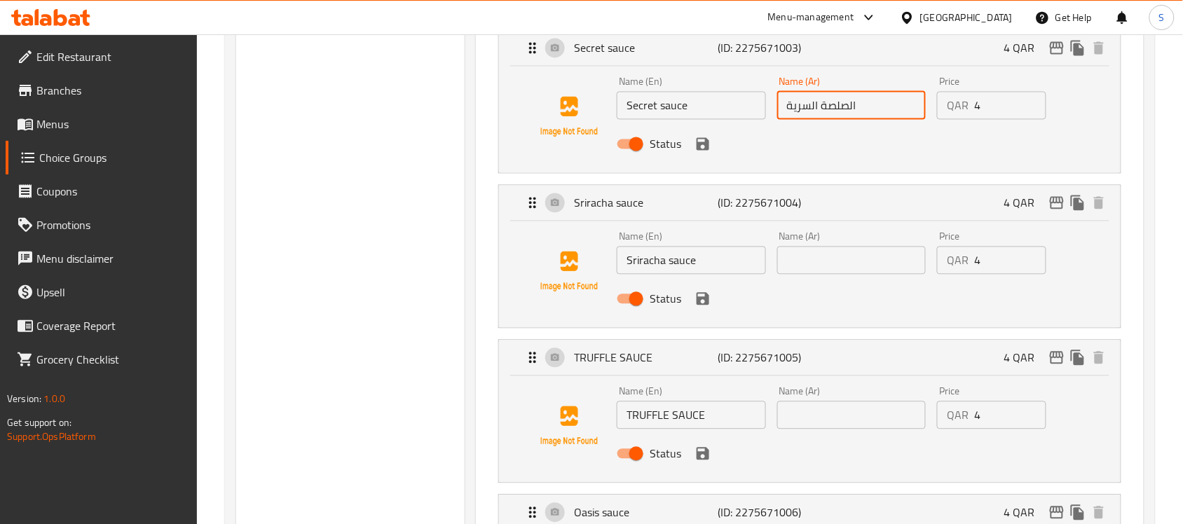
type input "الصلصة السرية"
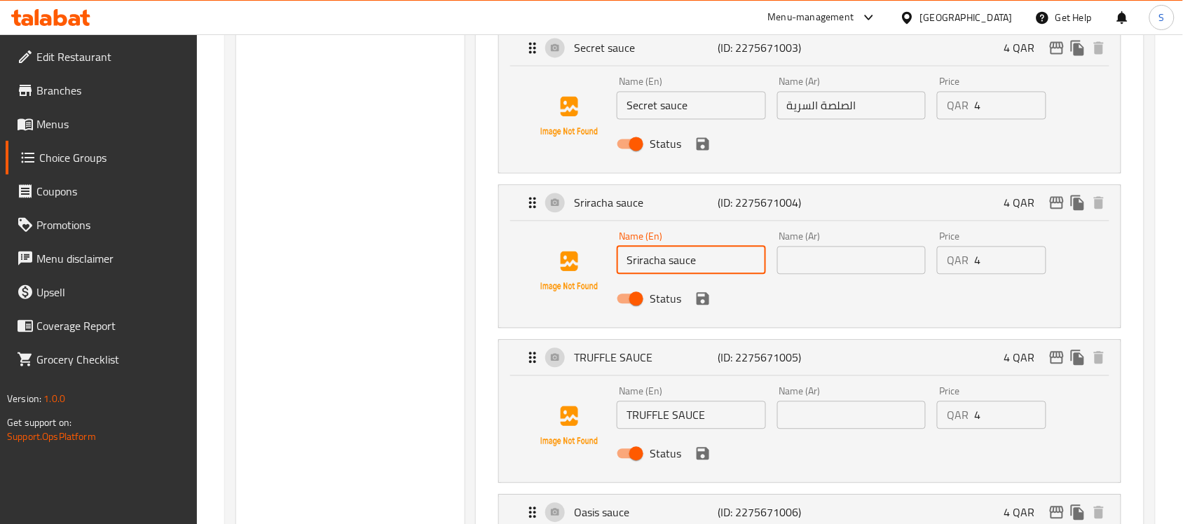
click at [711, 267] on input "Sriracha sauce" at bounding box center [691, 261] width 149 height 28
click at [846, 278] on div "Name (Ar) Name (Ar)" at bounding box center [851, 253] width 160 height 54
click at [855, 268] on input "text" at bounding box center [851, 261] width 149 height 28
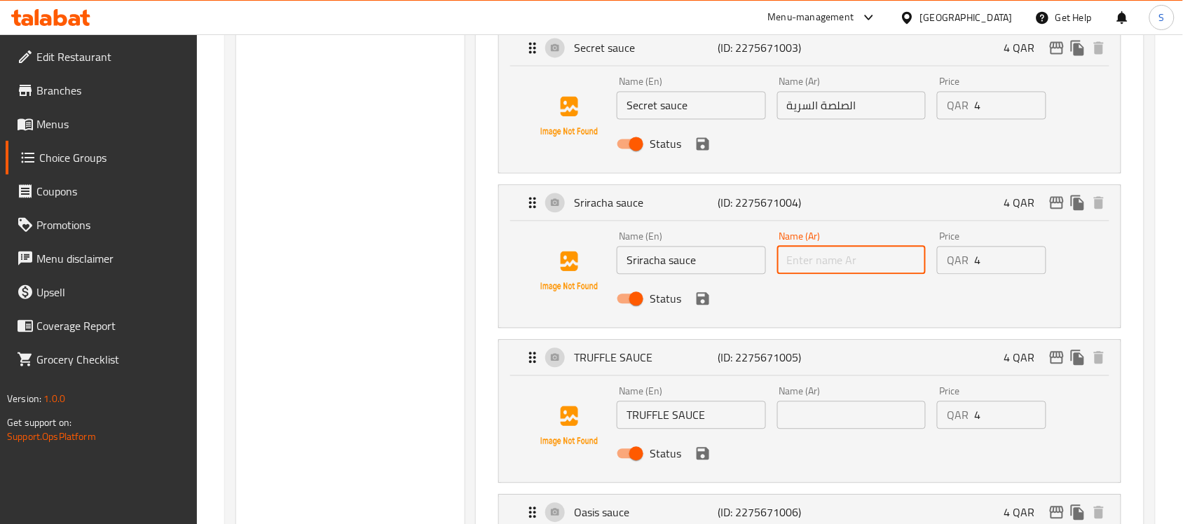
paste input "صلصة سريراتشا"
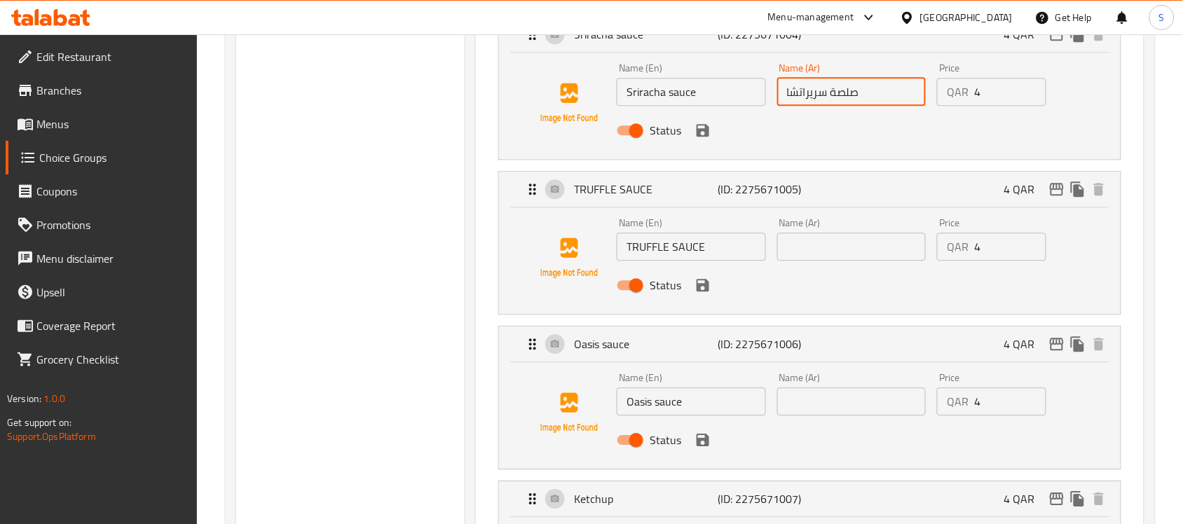
scroll to position [963, 0]
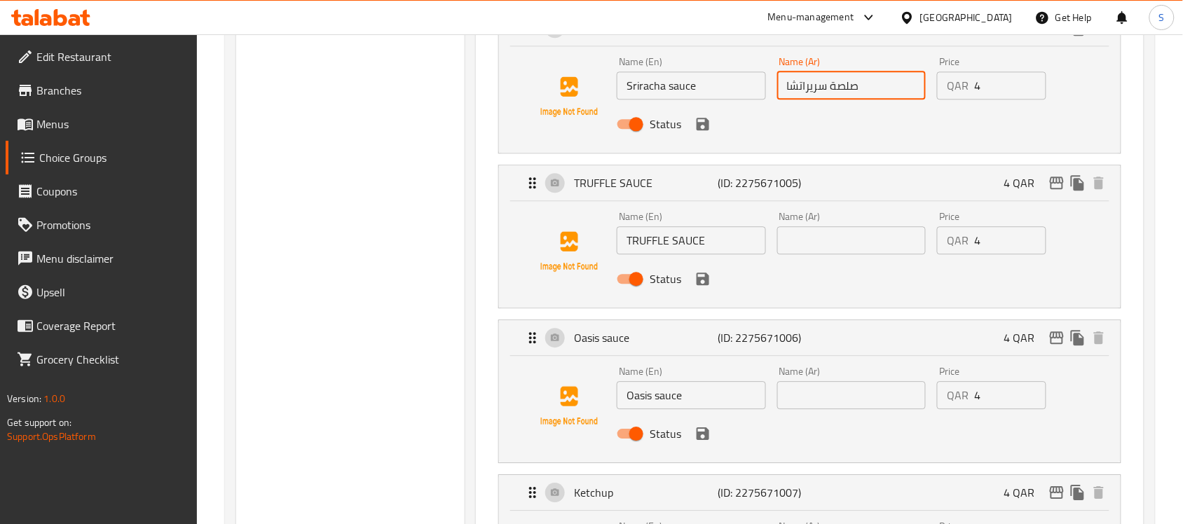
type input "صلصة سريراتشا"
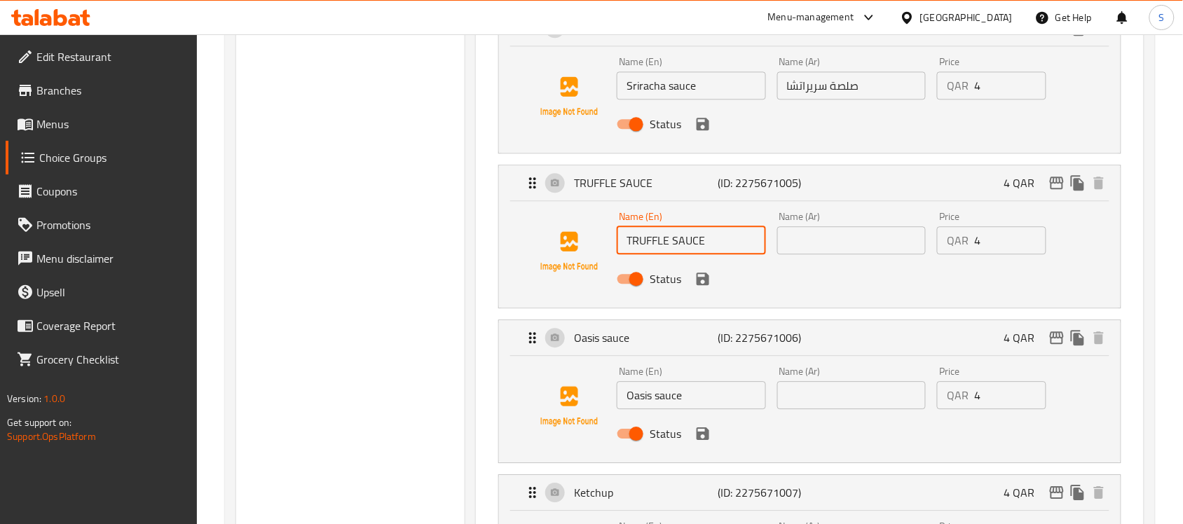
click at [677, 239] on input "TRUFFLE SAUCE" at bounding box center [691, 240] width 149 height 28
click at [841, 257] on div "Name (Ar) Name (Ar)" at bounding box center [851, 233] width 160 height 54
paste input "صلصة الكمأة"
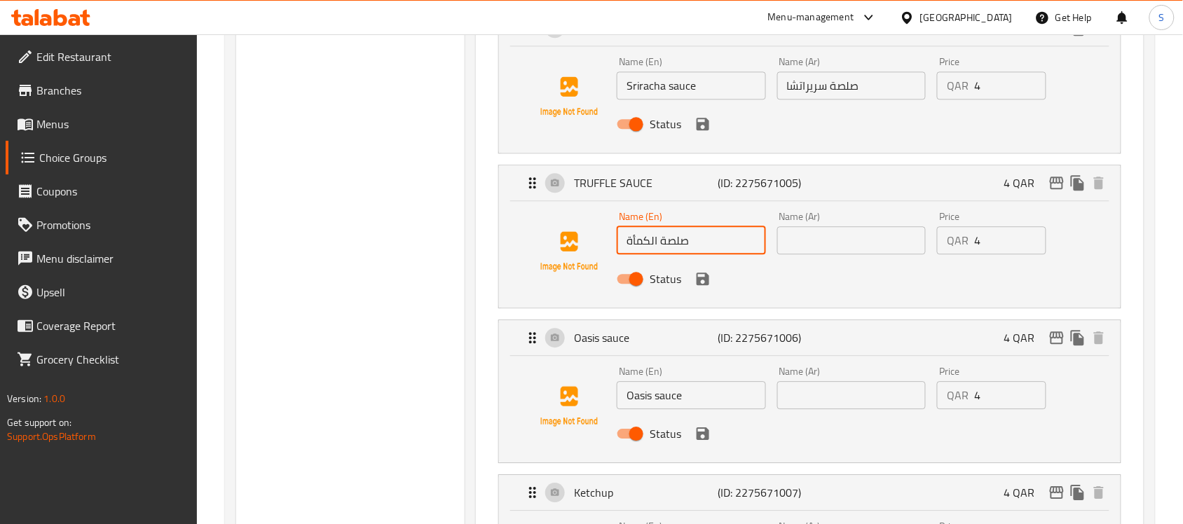
type input "صلصة الكمأة"
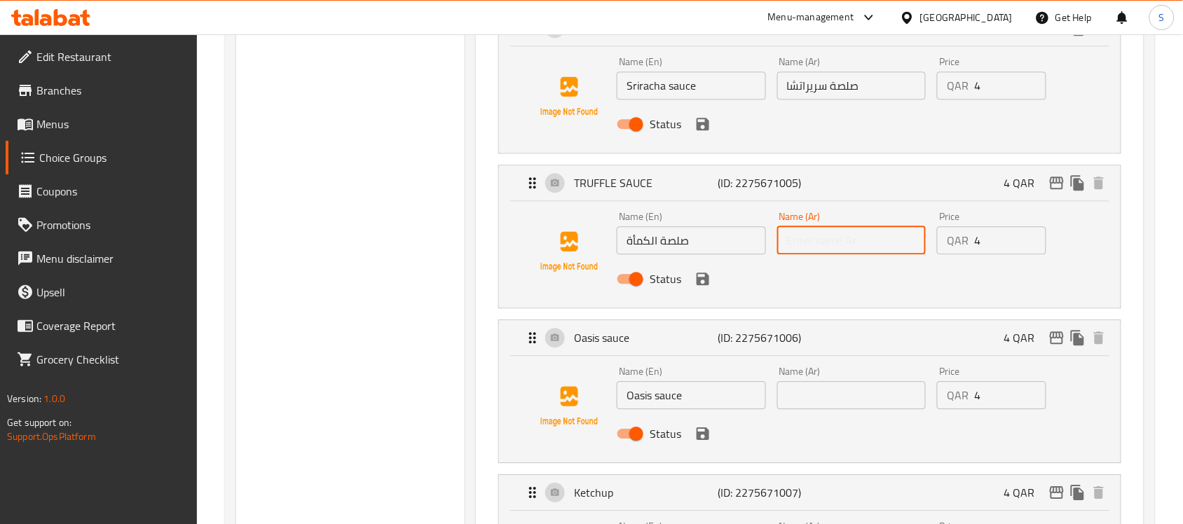
click at [848, 240] on input "text" at bounding box center [851, 240] width 149 height 28
paste input "صلصة الكمأة"
type input "صلصة الكمأة"
click at [703, 252] on input "صلصة الكمأة" at bounding box center [691, 240] width 149 height 28
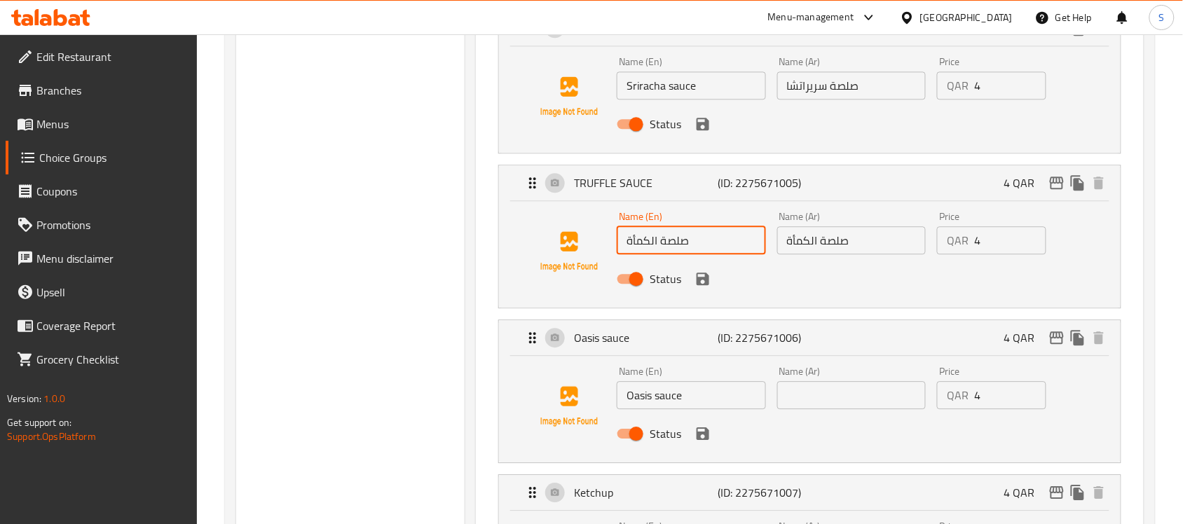
click at [704, 250] on input "صلصة الكمأة" at bounding box center [691, 240] width 149 height 28
type input "TRUFFLE SAUCE"
click at [836, 246] on input "text" at bounding box center [851, 240] width 149 height 28
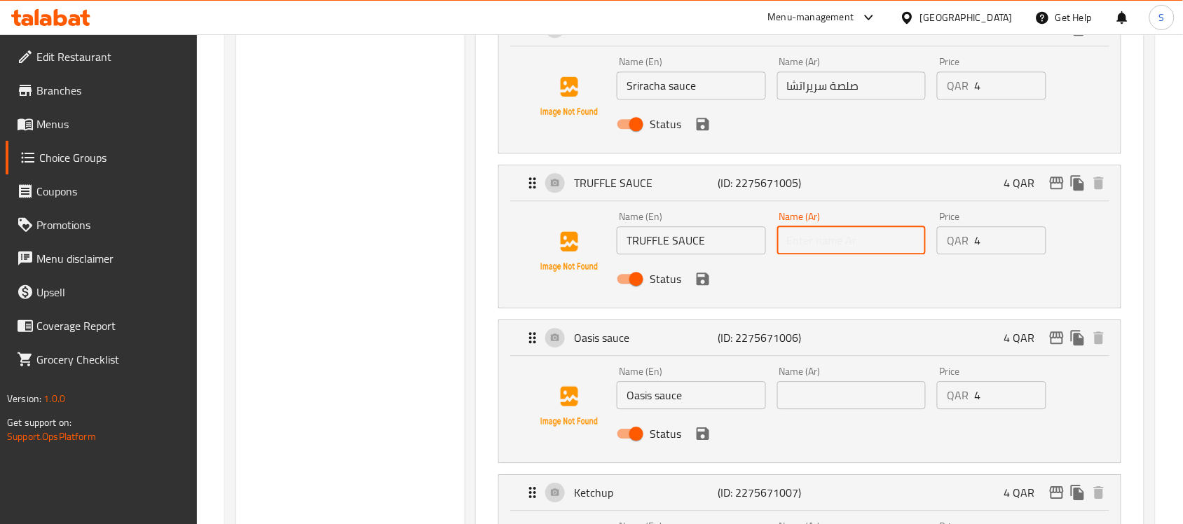
paste input "صلصة الكمأة"
click at [674, 412] on div "Name (En) Oasis sauce Name (En)" at bounding box center [691, 388] width 160 height 54
type input "صلصة الكمأة"
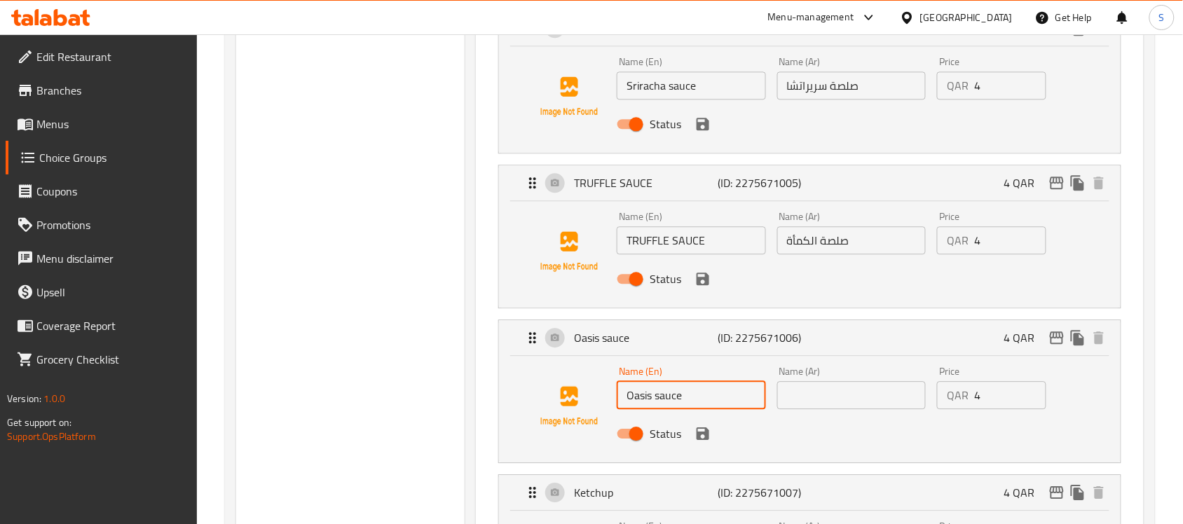
click at [677, 404] on input "Oasis sauce" at bounding box center [691, 395] width 149 height 28
click at [866, 384] on input "text" at bounding box center [851, 395] width 149 height 28
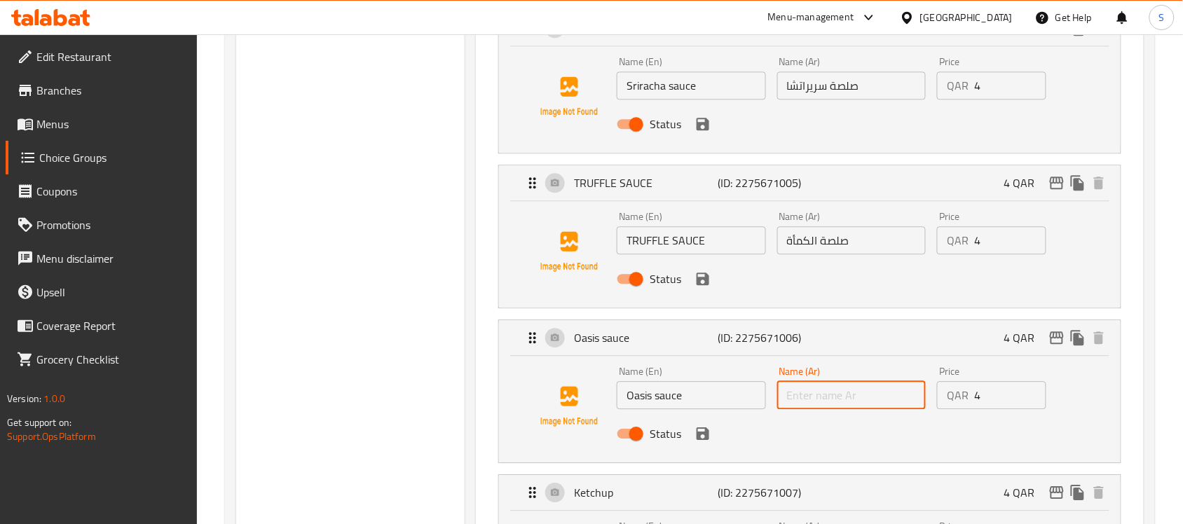
paste input "صلصة الواحة"
click at [806, 397] on input "صلصة الواحة" at bounding box center [851, 395] width 149 height 28
click at [816, 397] on input "صلصة اوسيس" at bounding box center [851, 395] width 149 height 28
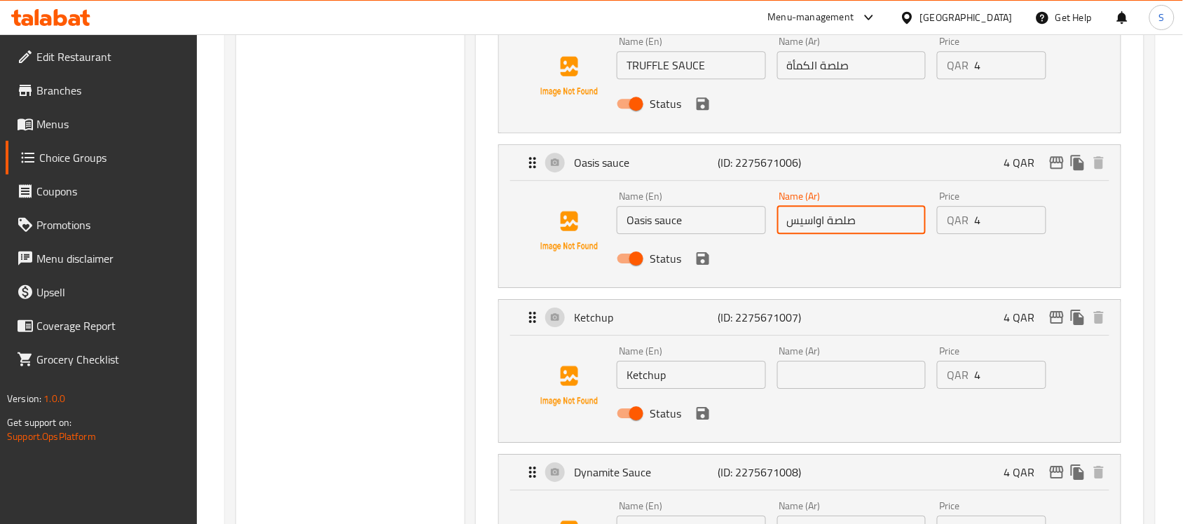
scroll to position [1226, 0]
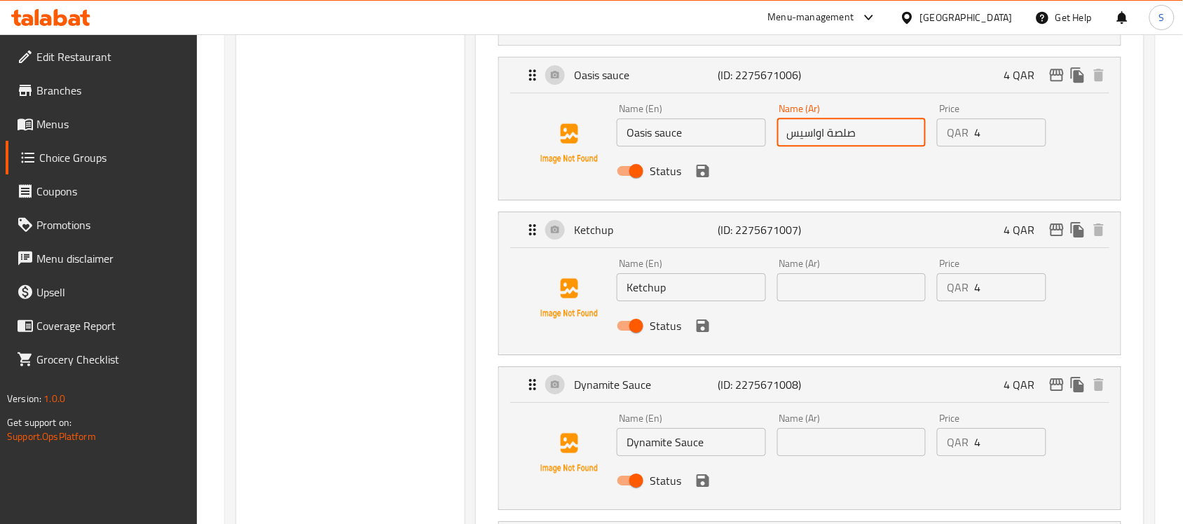
type input "صلصة اواسيس"
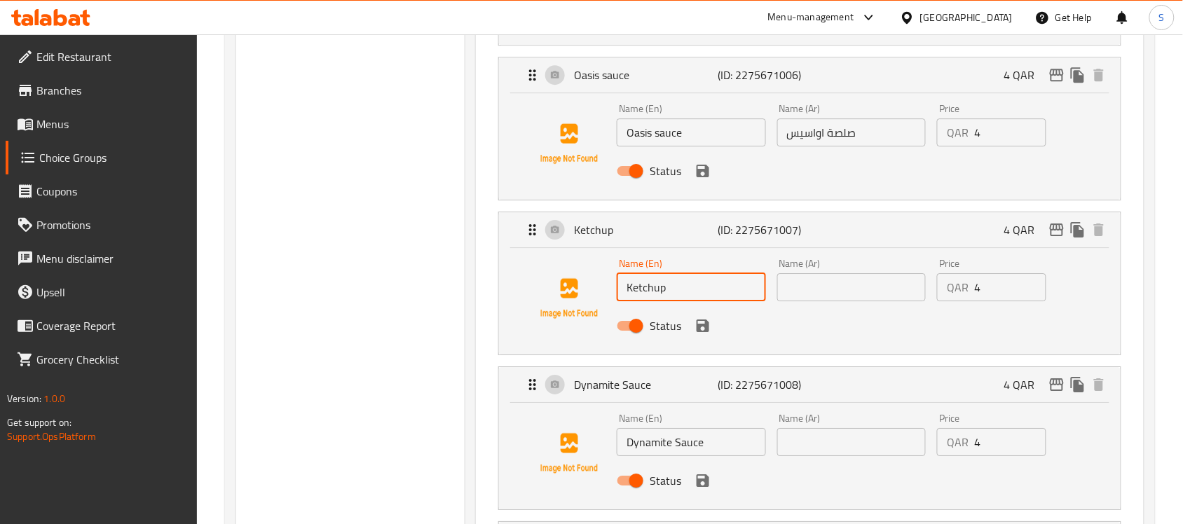
click at [717, 300] on input "Ketchup" at bounding box center [691, 287] width 149 height 28
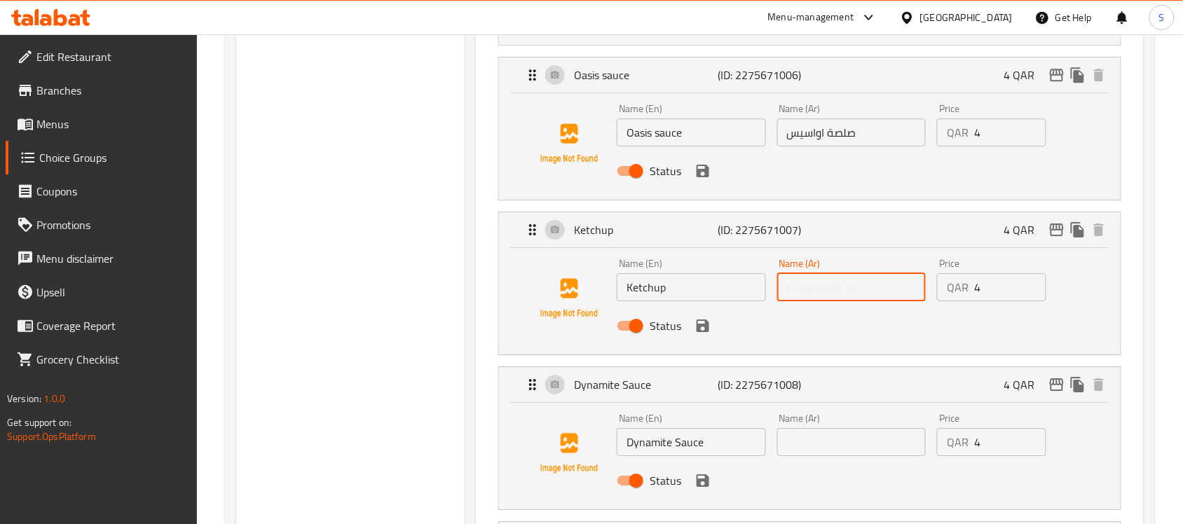
click at [874, 301] on input "text" at bounding box center [851, 287] width 149 height 28
paste input "كاتشب"
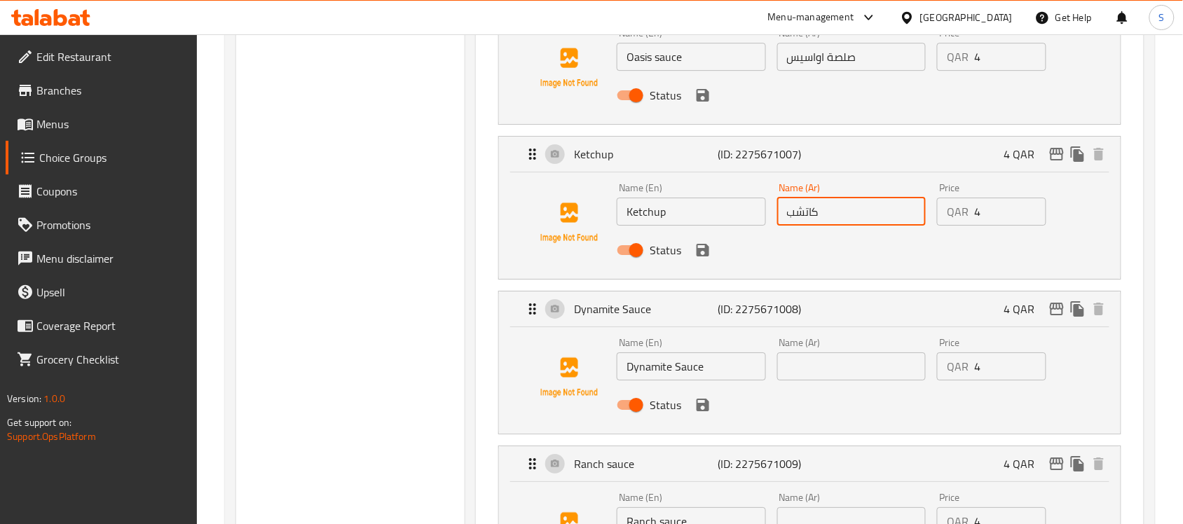
scroll to position [1401, 0]
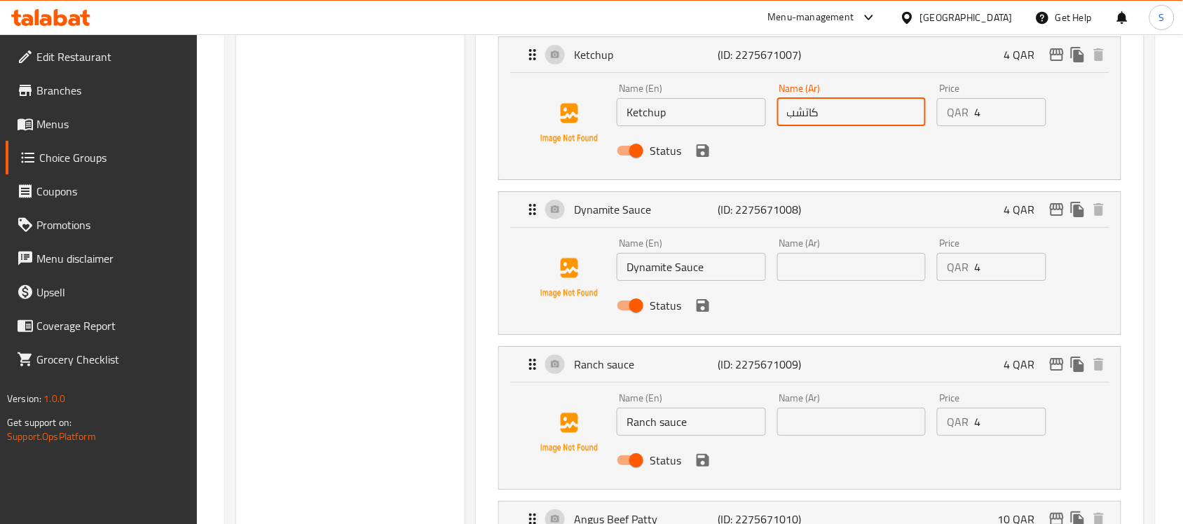
type input "كاتشب"
click at [674, 261] on input "Dynamite Sauce" at bounding box center [691, 267] width 149 height 28
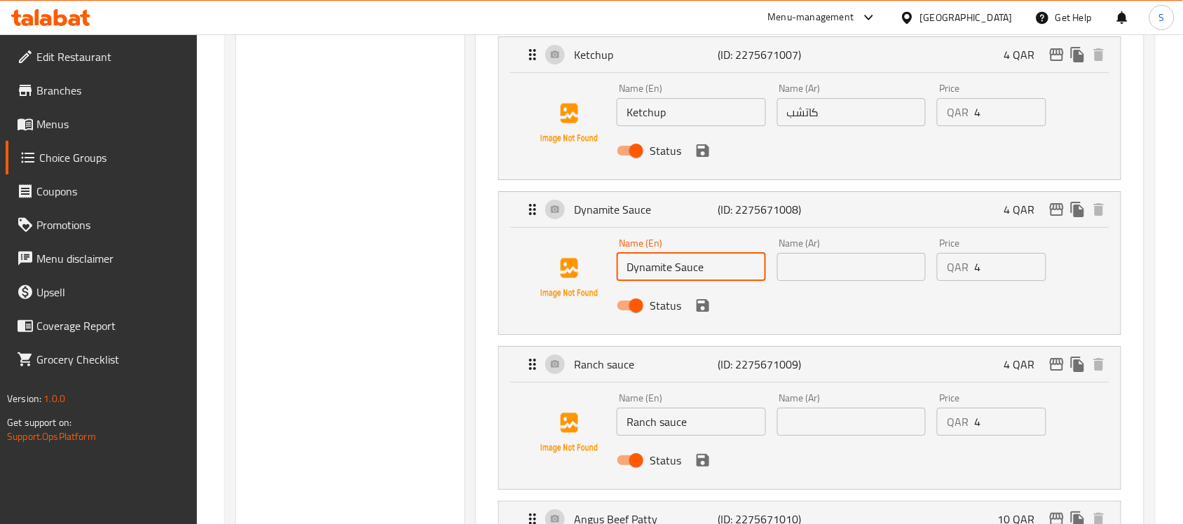
click at [674, 261] on input "Dynamite Sauce" at bounding box center [691, 267] width 149 height 28
click at [832, 265] on input "text" at bounding box center [851, 267] width 149 height 28
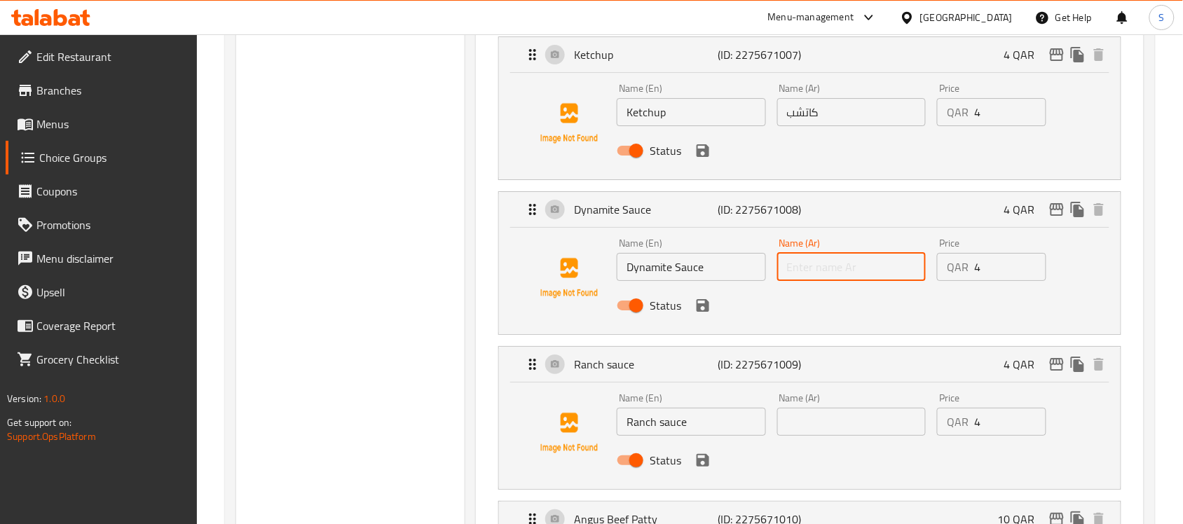
paste input "صلصة الديناميت"
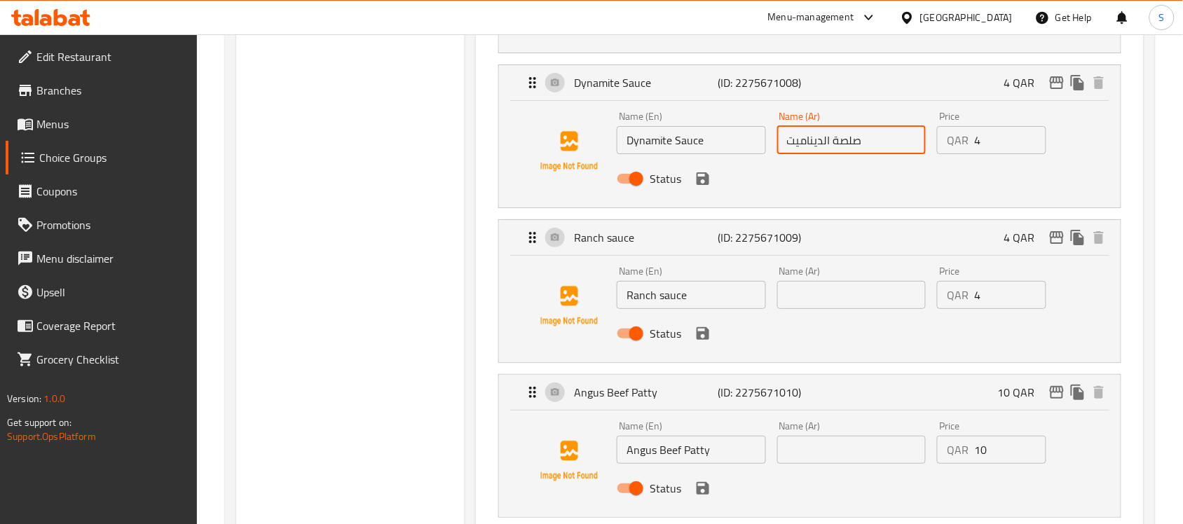
scroll to position [1664, 0]
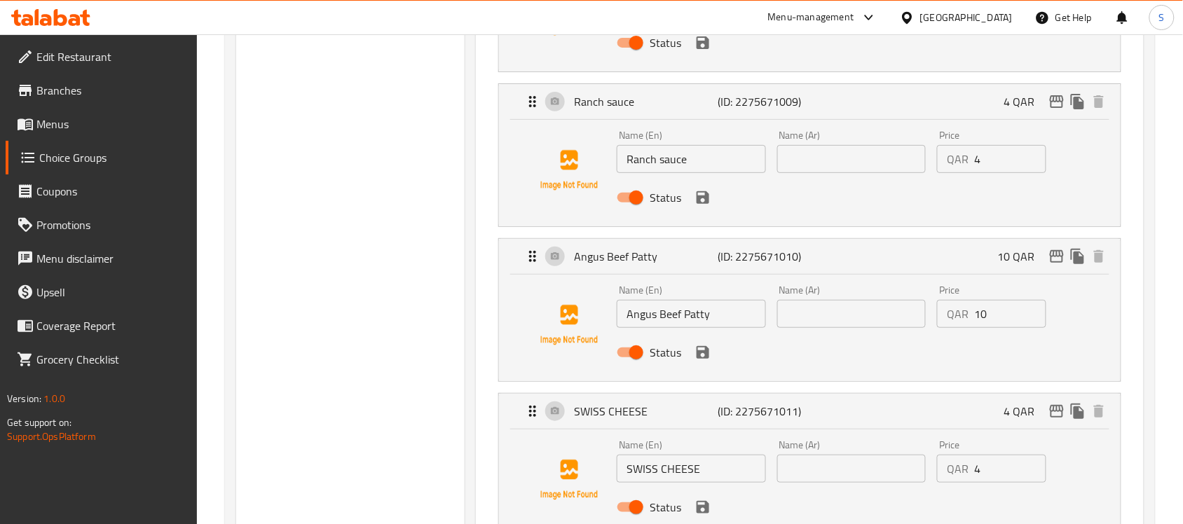
type input "صلصة الديناميت"
click at [715, 172] on input "Ranch sauce" at bounding box center [691, 159] width 149 height 28
click at [855, 168] on input "text" at bounding box center [851, 159] width 149 height 28
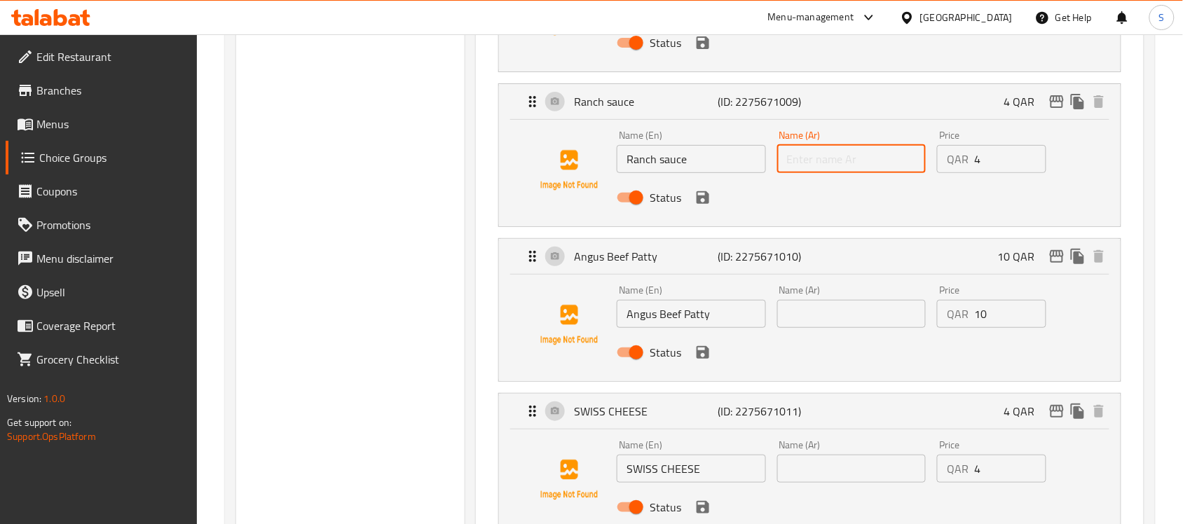
paste input "صلصة الرانش"
type input "صلصة الرانش"
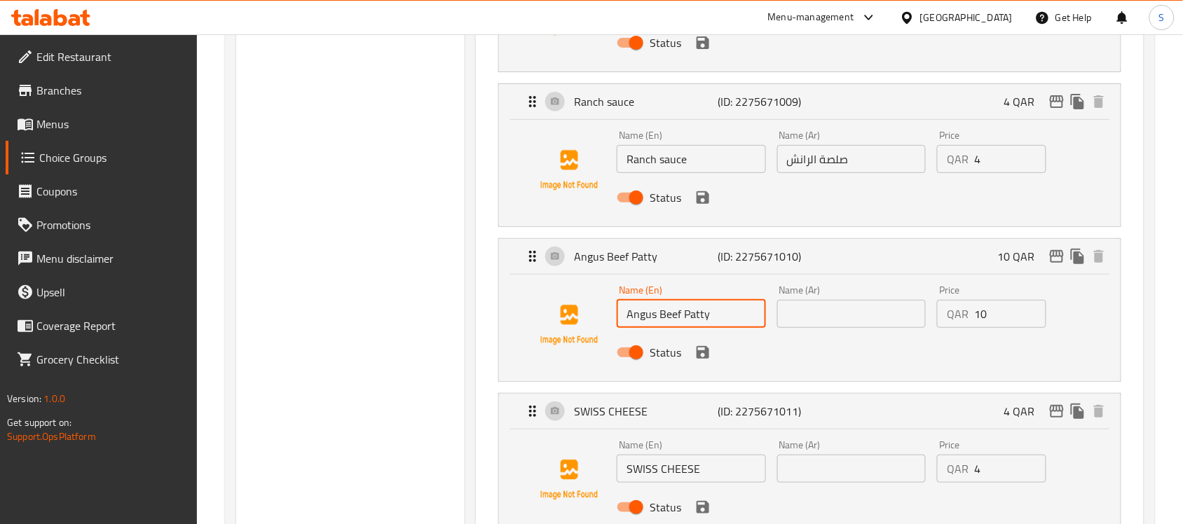
click at [741, 324] on input "Angus Beef Patty" at bounding box center [691, 314] width 149 height 28
click at [874, 315] on input "text" at bounding box center [851, 314] width 149 height 28
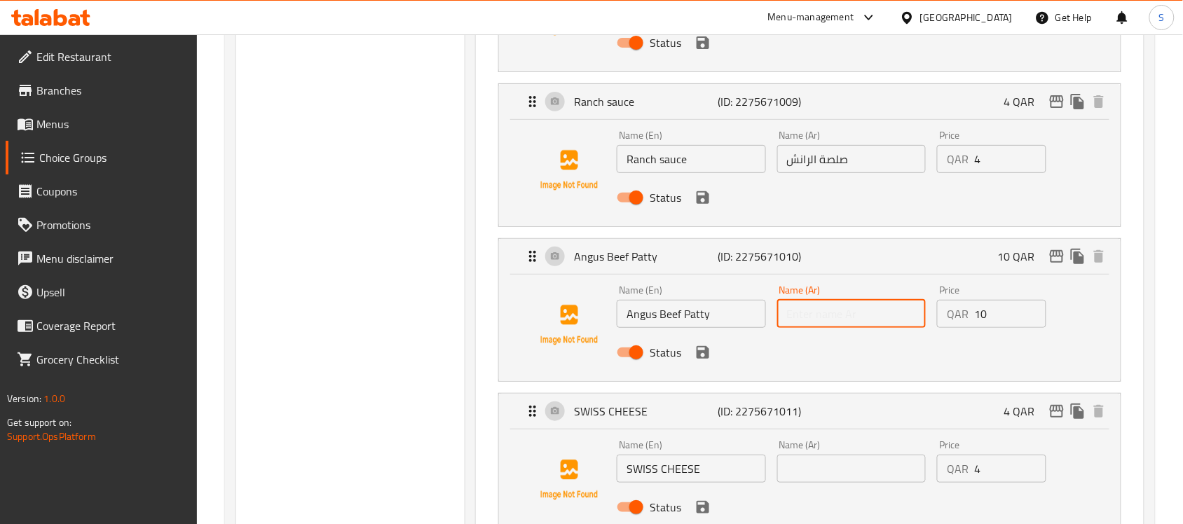
paste input "فطيرة لحم أنجوس"
click at [858, 312] on input "فطيرة لحم أنجوس" at bounding box center [851, 314] width 149 height 28
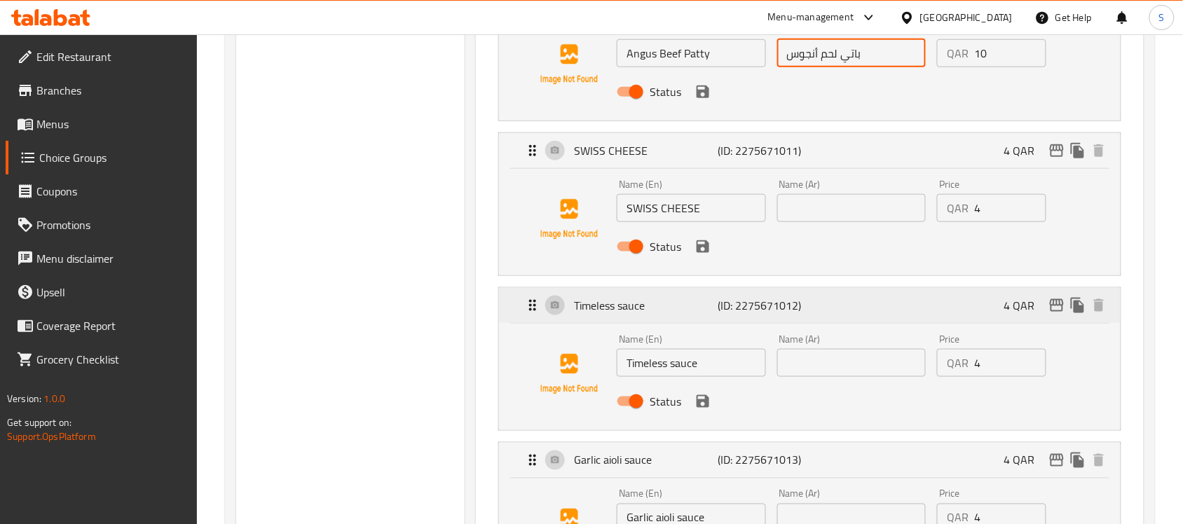
scroll to position [1927, 0]
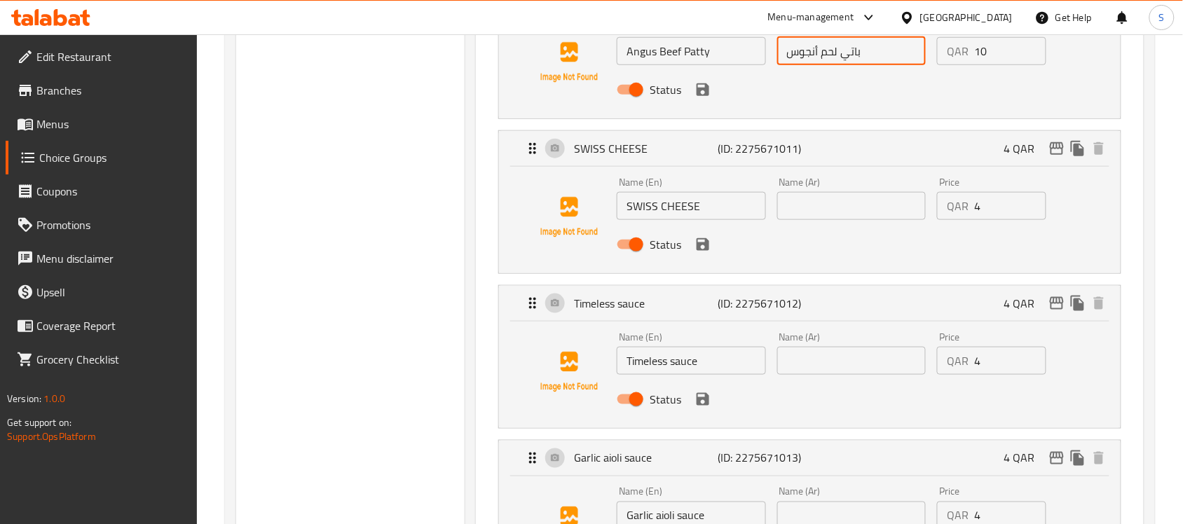
type input "باتي لحم أنجوس"
click at [695, 212] on input "SWISS CHEESE" at bounding box center [691, 206] width 149 height 28
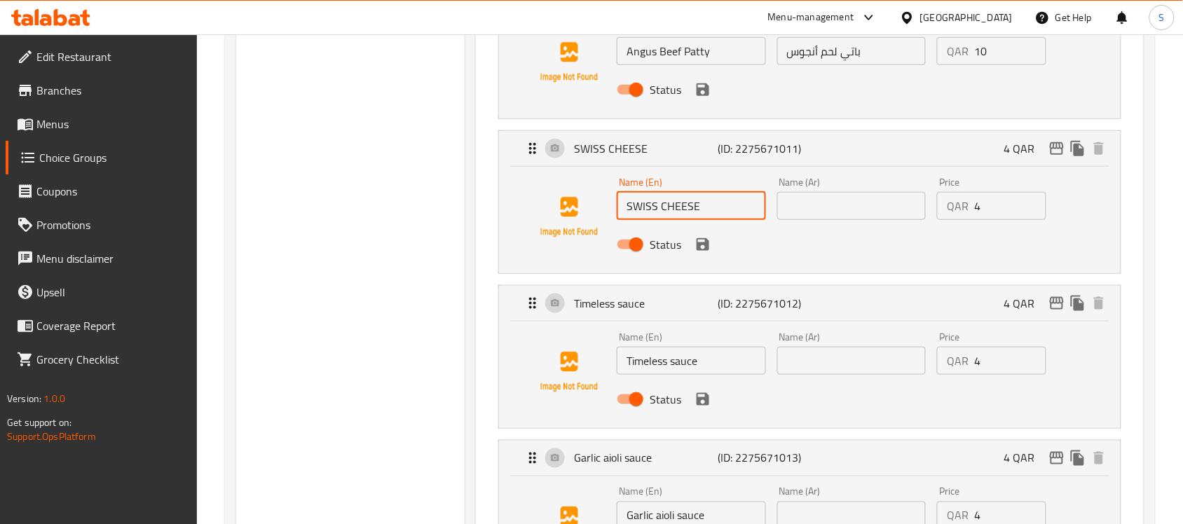
click at [695, 212] on input "SWISS CHEESE" at bounding box center [691, 206] width 149 height 28
click at [818, 202] on input "text" at bounding box center [851, 206] width 149 height 28
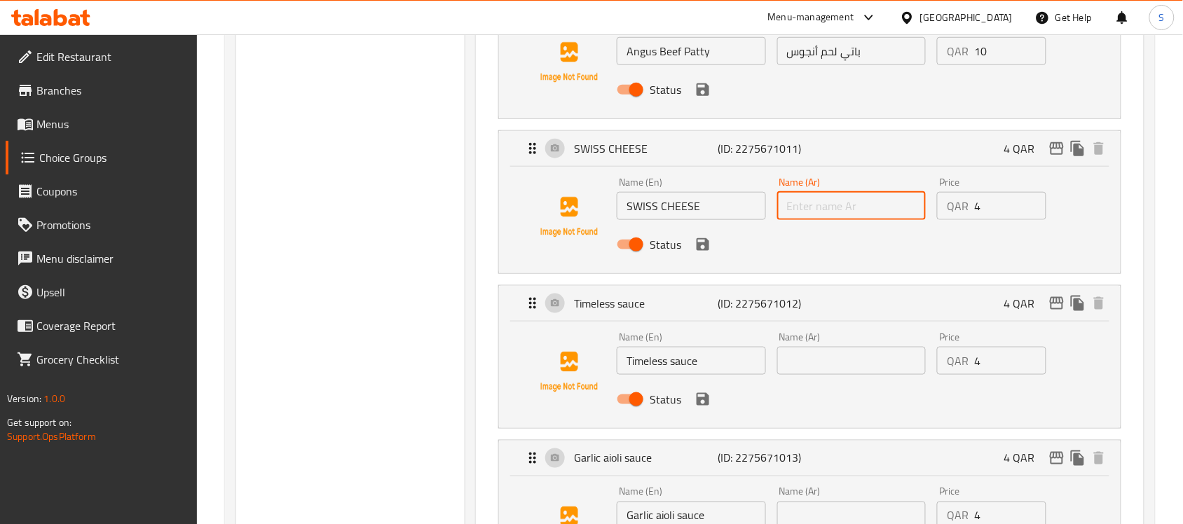
paste input "جبنة سويسرية"
type input "جبنة سويسرية"
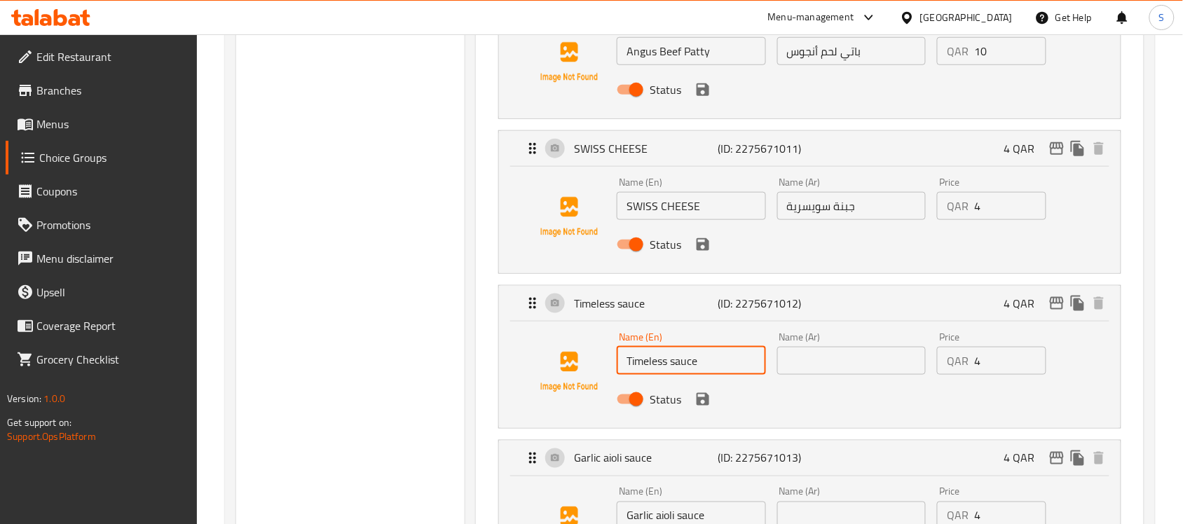
click at [688, 370] on input "Timeless sauce" at bounding box center [691, 361] width 149 height 28
click at [880, 371] on input "text" at bounding box center [851, 361] width 149 height 28
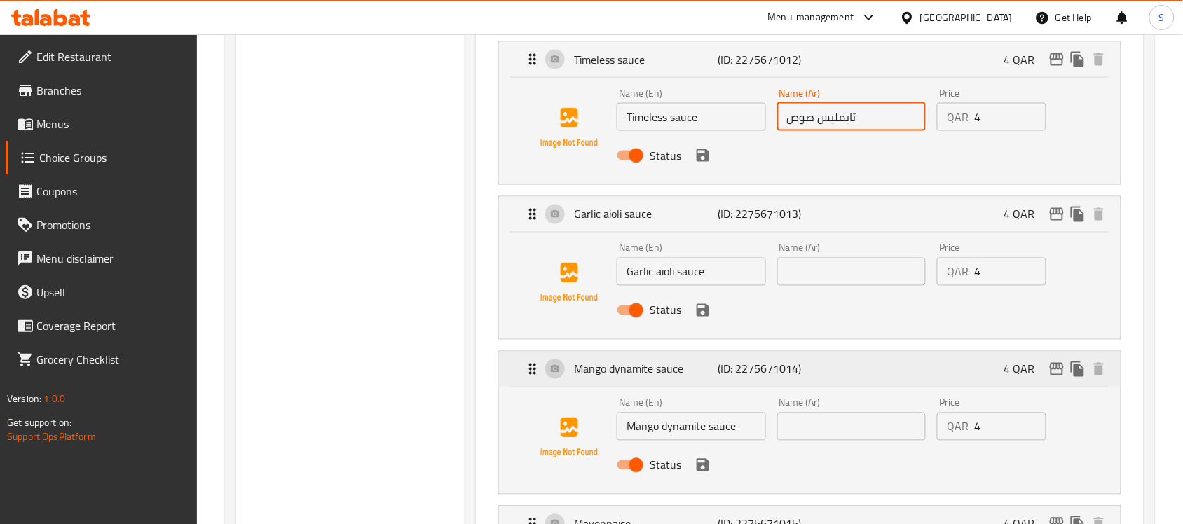
scroll to position [2189, 0]
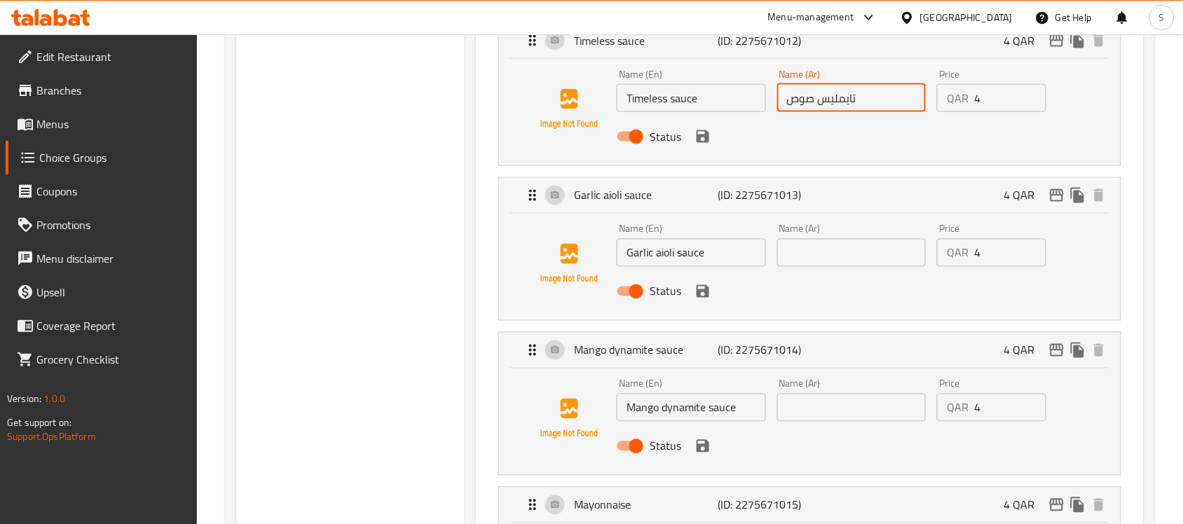
type input "تايمليس صوص"
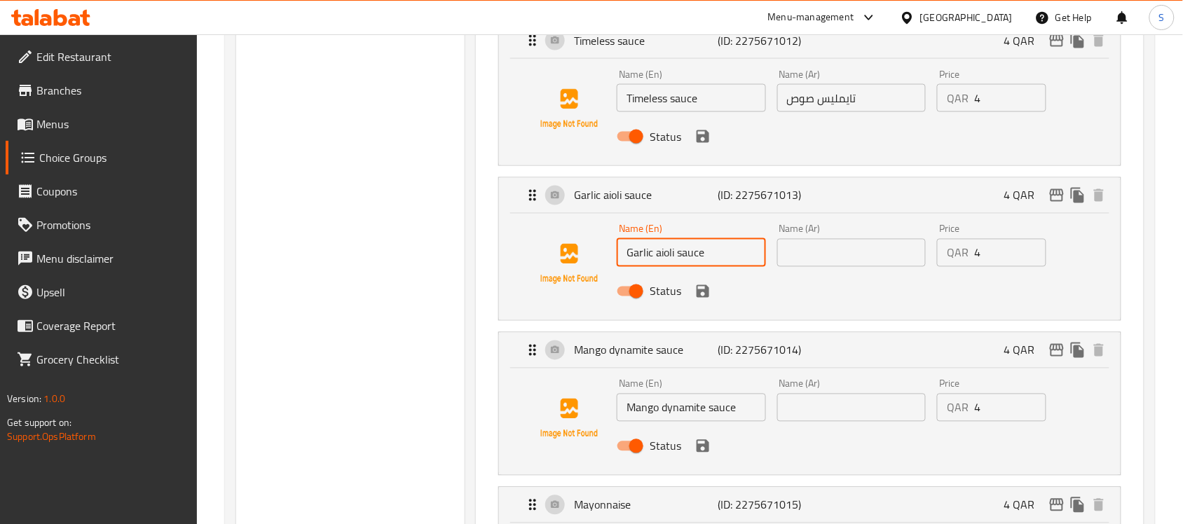
click at [720, 267] on input "Garlic aioli sauce" at bounding box center [691, 253] width 149 height 28
click at [806, 254] on input "text" at bounding box center [851, 253] width 149 height 28
paste input "صلصة الثوم والمايونيز"
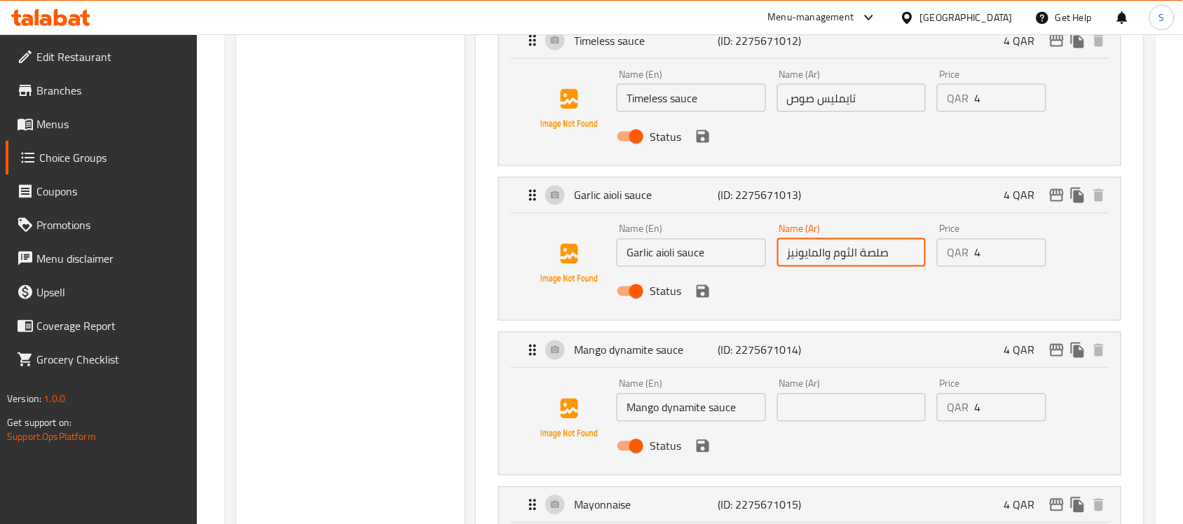
click at [655, 419] on input "Mango dynamite sauce" at bounding box center [691, 408] width 149 height 28
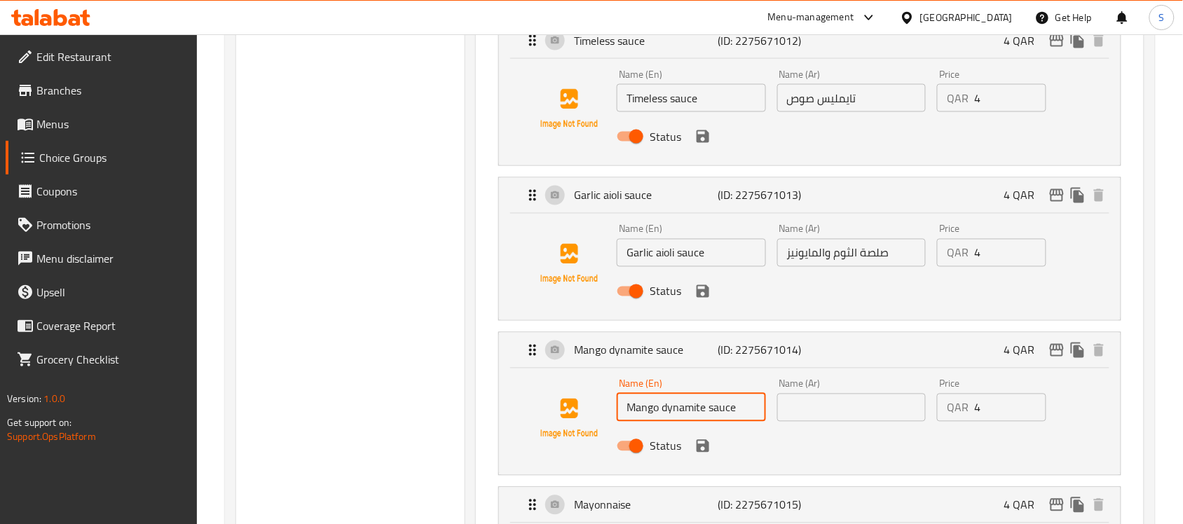
click at [655, 419] on input "Mango dynamite sauce" at bounding box center [691, 408] width 149 height 28
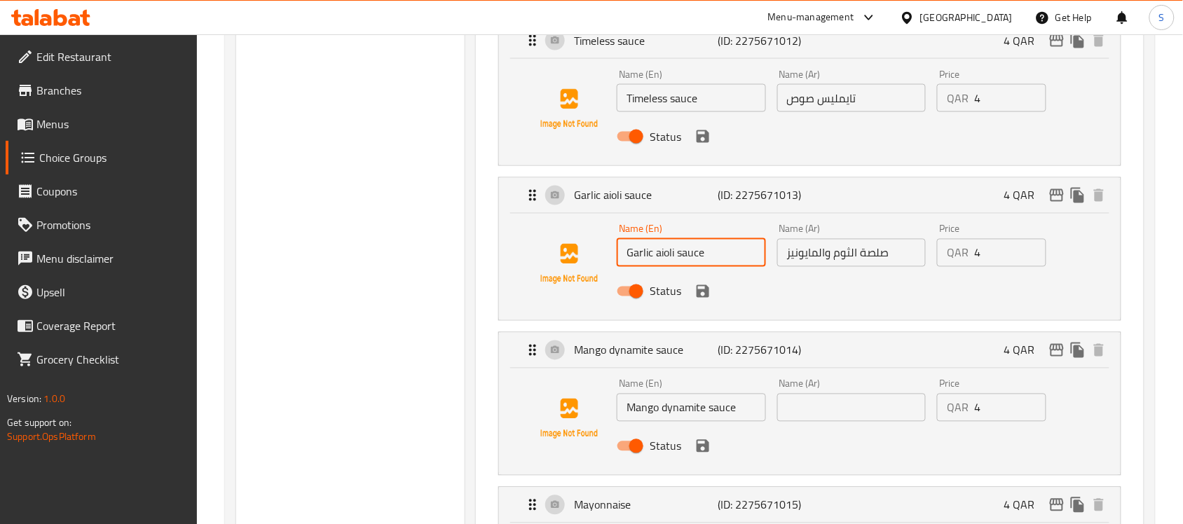
click at [666, 263] on input "Garlic aioli sauce" at bounding box center [691, 253] width 149 height 28
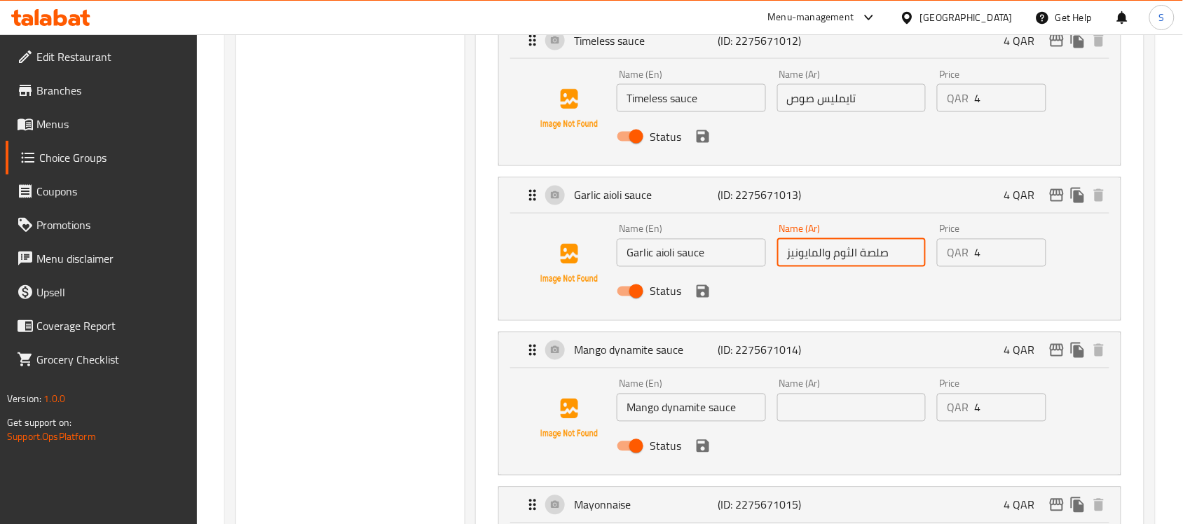
click at [801, 261] on input "صلصة الثوم والمايونيز" at bounding box center [851, 253] width 149 height 28
type input "صلصة الثوم ايلولي"
click at [713, 406] on input "Mango dynamite sauce" at bounding box center [691, 408] width 149 height 28
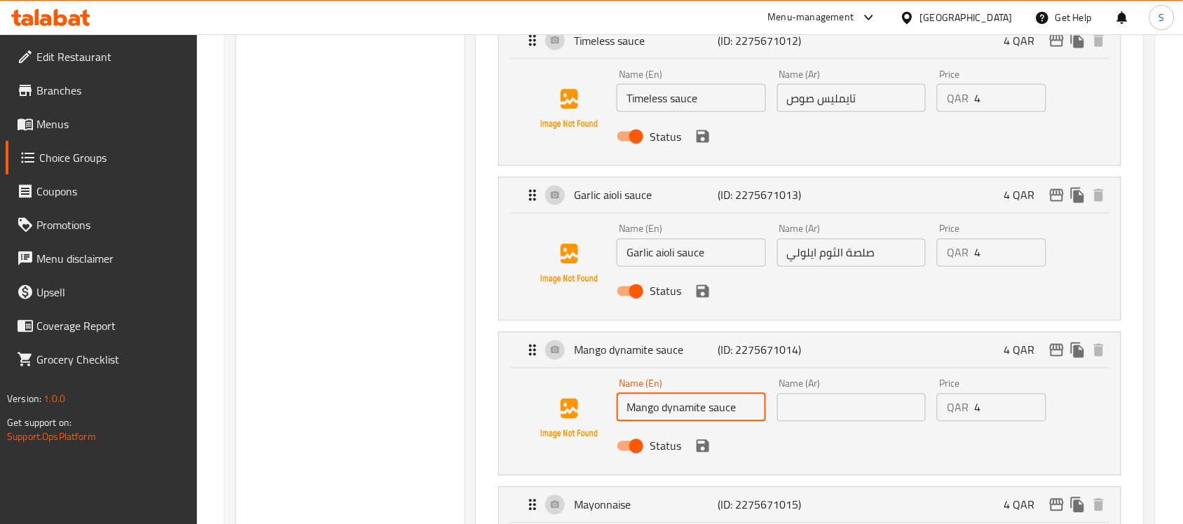
click at [713, 406] on input "Mango dynamite sauce" at bounding box center [691, 408] width 149 height 28
click at [683, 406] on input "Mango dynamite sauce" at bounding box center [691, 408] width 149 height 28
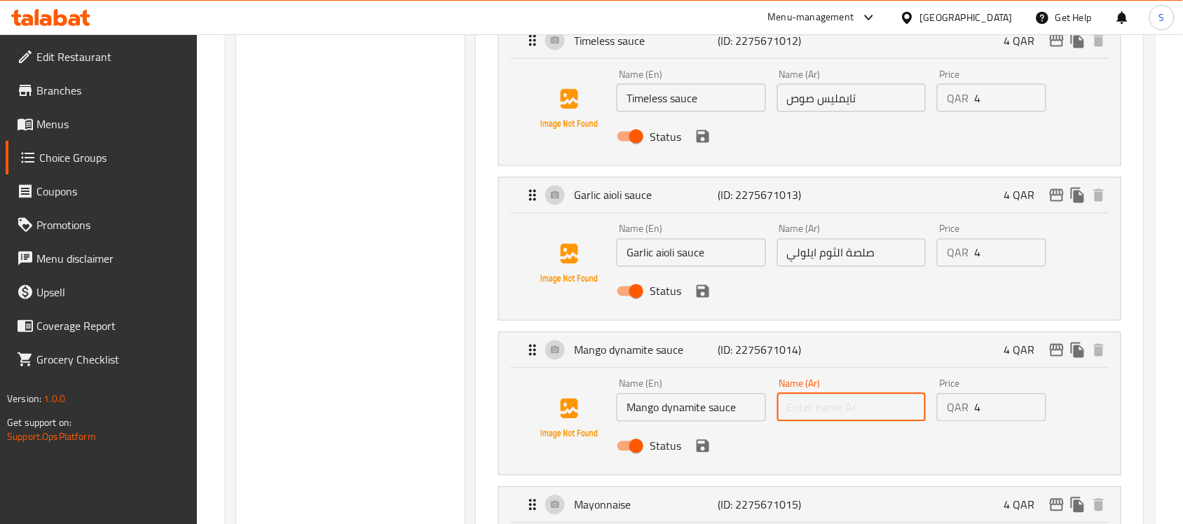
click at [851, 418] on input "text" at bounding box center [851, 408] width 149 height 28
paste input "صلصة ديناميت المانجو"
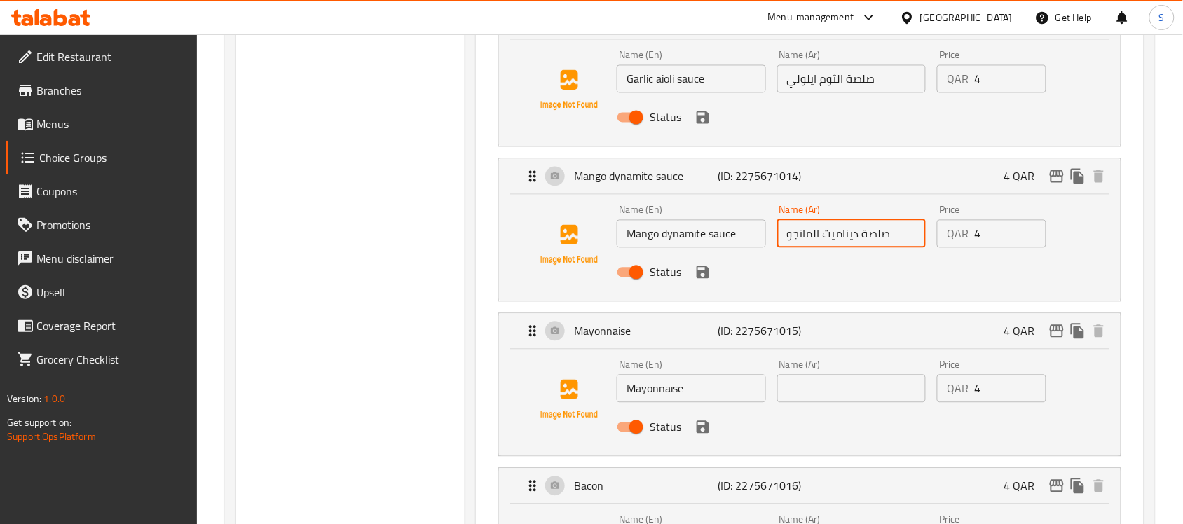
scroll to position [2540, 0]
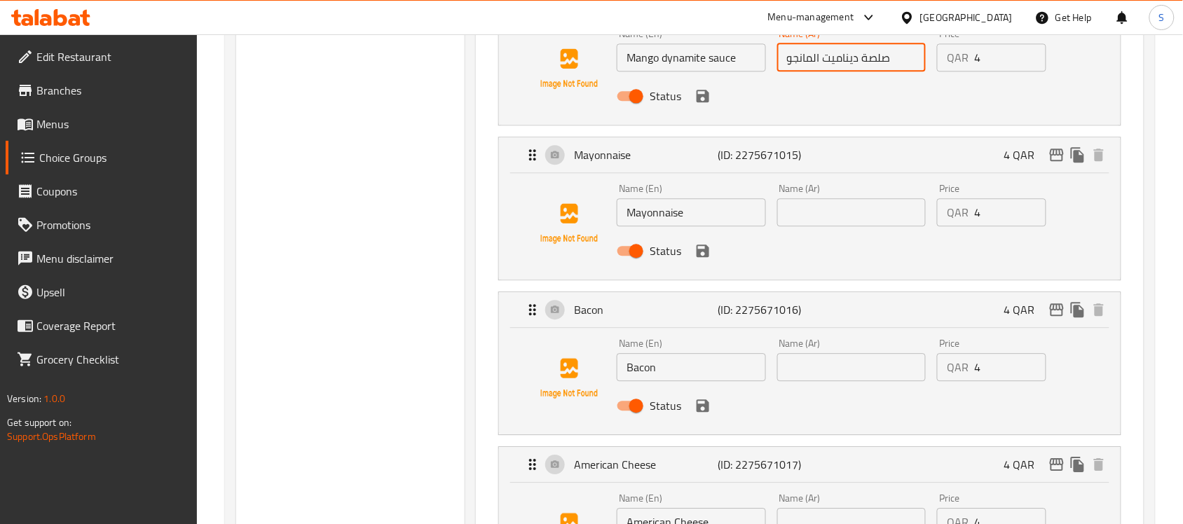
type input "صلصة ديناميت المانجو"
click at [645, 219] on input "Mayonnaise" at bounding box center [691, 212] width 149 height 28
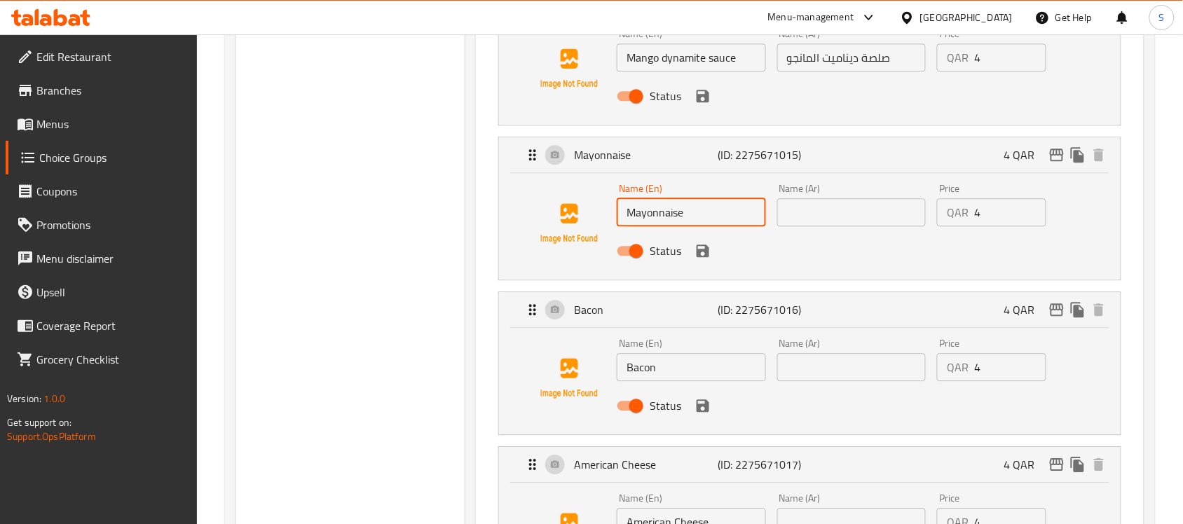
click at [645, 219] on input "Mayonnaise" at bounding box center [691, 212] width 149 height 28
click at [856, 226] on input "text" at bounding box center [851, 212] width 149 height 28
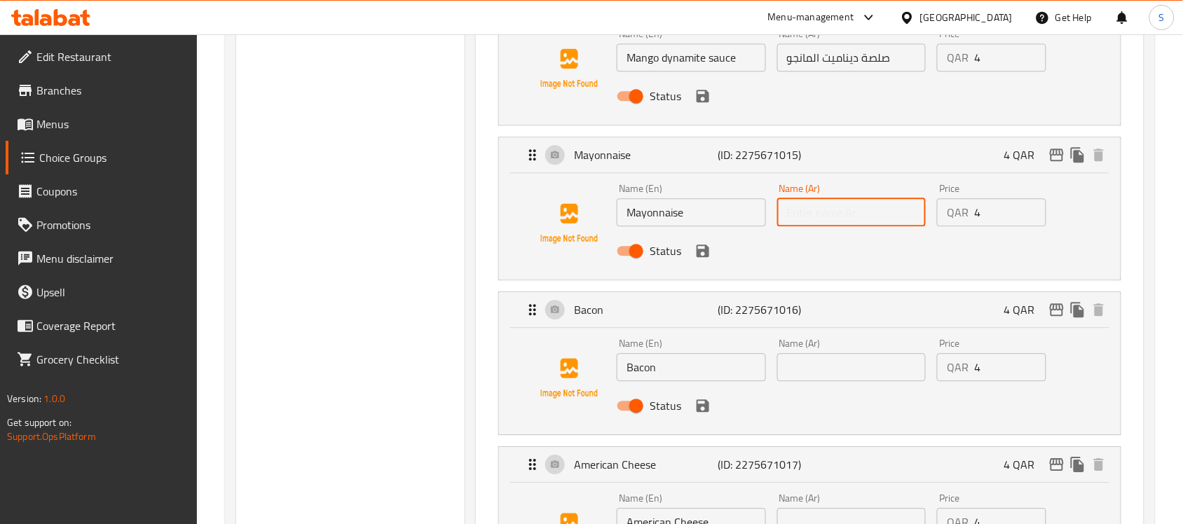
paste input "مايونيز"
type input "مايونيز"
click at [656, 372] on input "Bacon" at bounding box center [691, 367] width 149 height 28
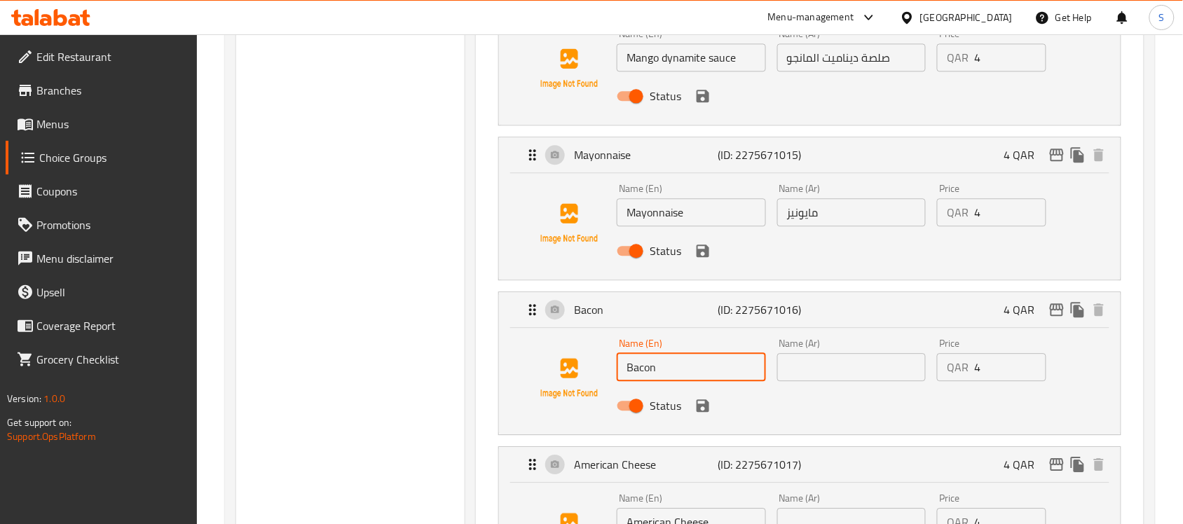
click at [656, 372] on input "Bacon" at bounding box center [691, 367] width 149 height 28
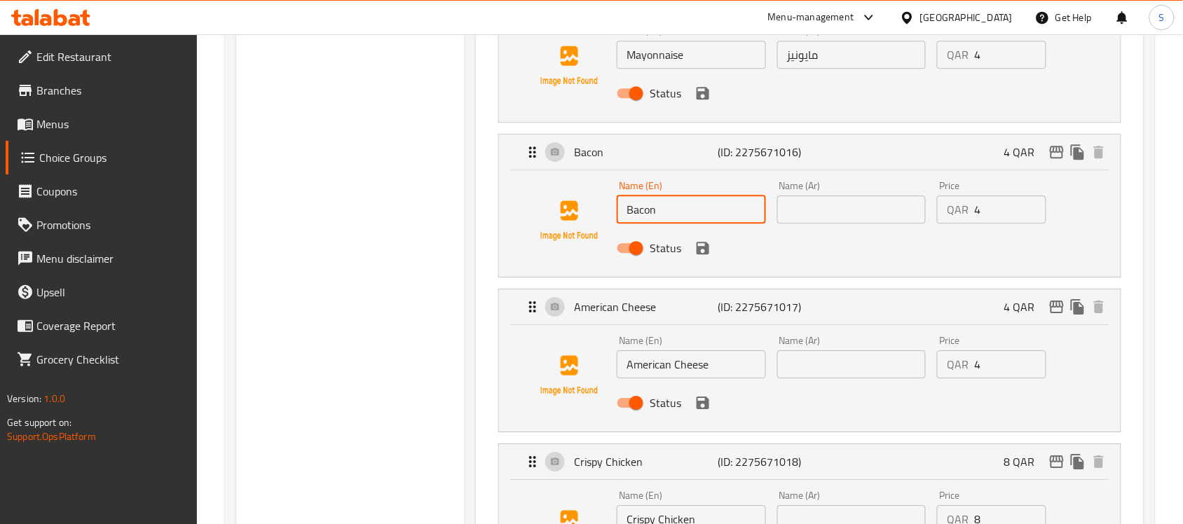
scroll to position [2978, 0]
